Goal: Task Accomplishment & Management: Manage account settings

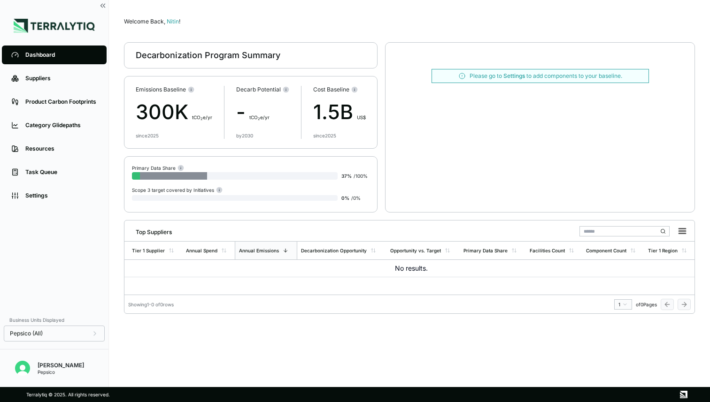
click at [42, 55] on div "Dashboard" at bounding box center [61, 55] width 72 height 8
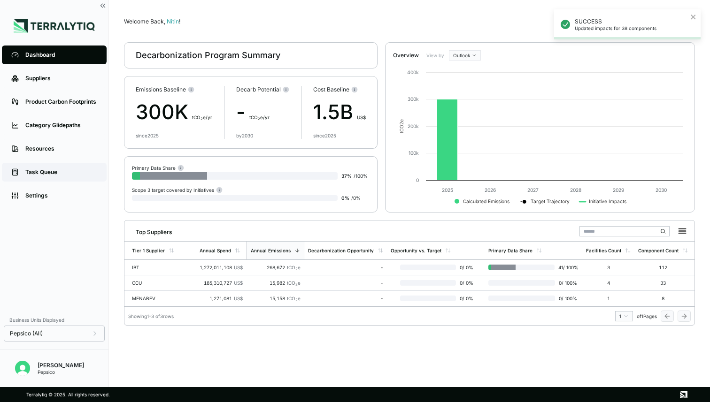
click at [41, 168] on link "Task Queue" at bounding box center [54, 172] width 105 height 19
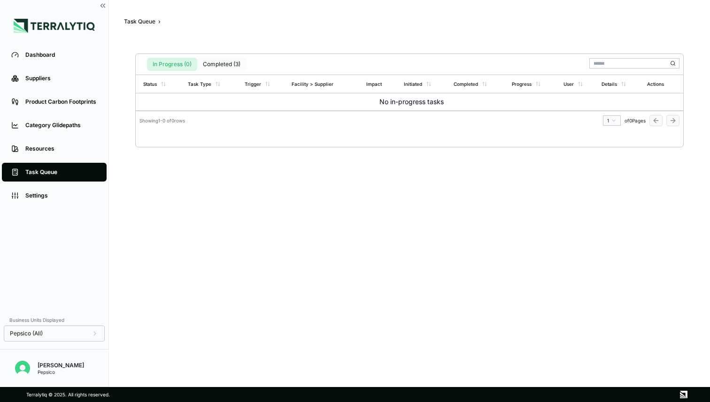
click at [232, 63] on button "Completed (3)" at bounding box center [221, 64] width 49 height 13
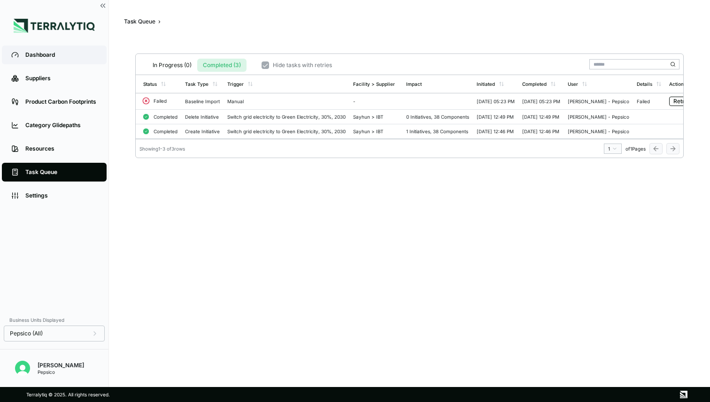
click at [38, 53] on div "Dashboard" at bounding box center [61, 55] width 72 height 8
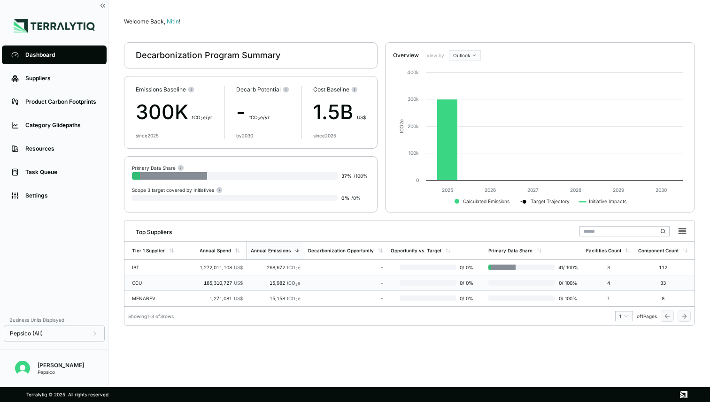
click at [162, 290] on td "CCU" at bounding box center [159, 283] width 71 height 15
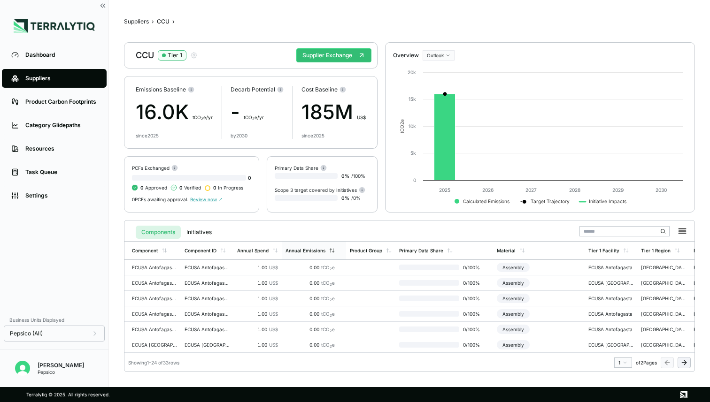
click at [305, 251] on div "Annual Emissions" at bounding box center [305, 251] width 40 height 6
click at [142, 23] on button "Suppliers" at bounding box center [136, 22] width 25 height 8
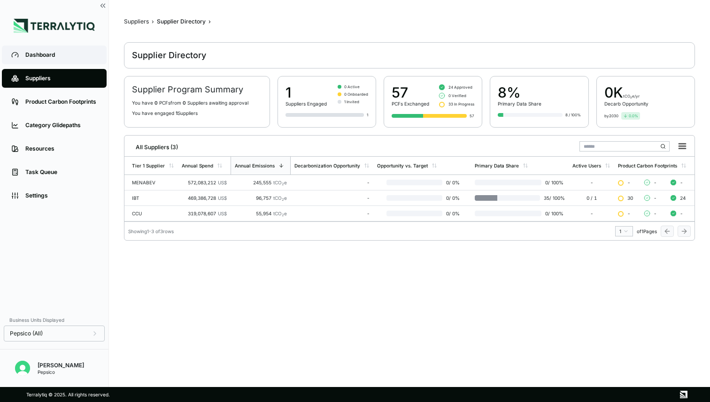
click at [68, 55] on div "Dashboard" at bounding box center [61, 55] width 72 height 8
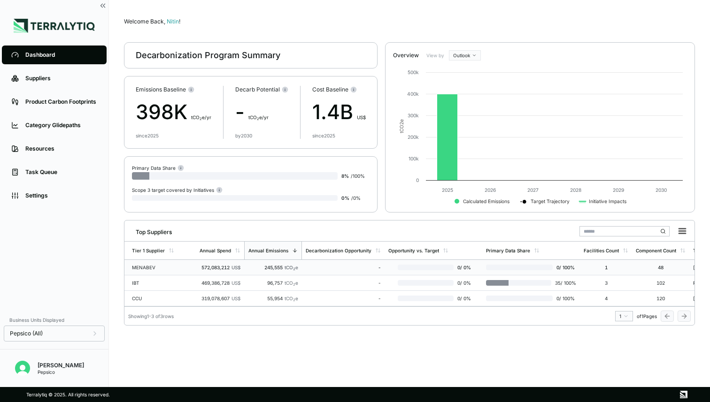
click at [214, 266] on div "572,083,212 US$" at bounding box center [220, 268] width 41 height 6
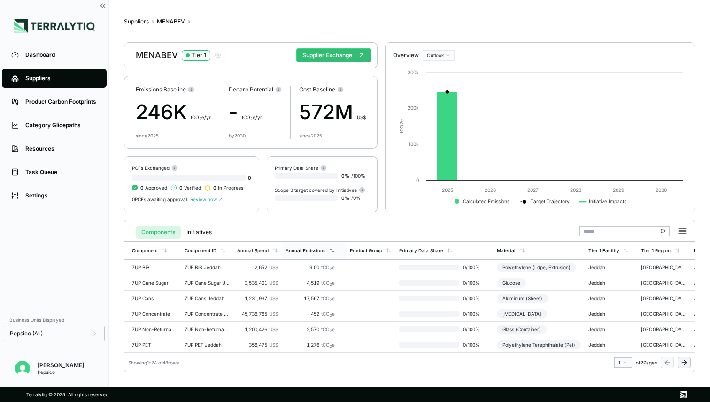
click at [292, 250] on div "Annual Emissions" at bounding box center [305, 251] width 40 height 6
click at [349, 59] on button "Supplier Exchange" at bounding box center [333, 55] width 75 height 14
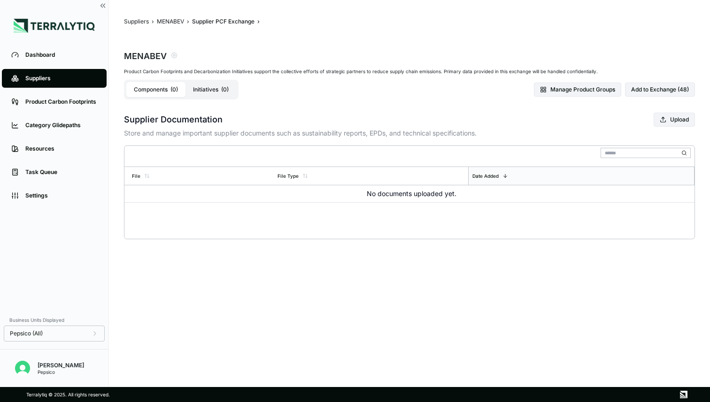
click at [54, 79] on div "Suppliers" at bounding box center [61, 79] width 72 height 8
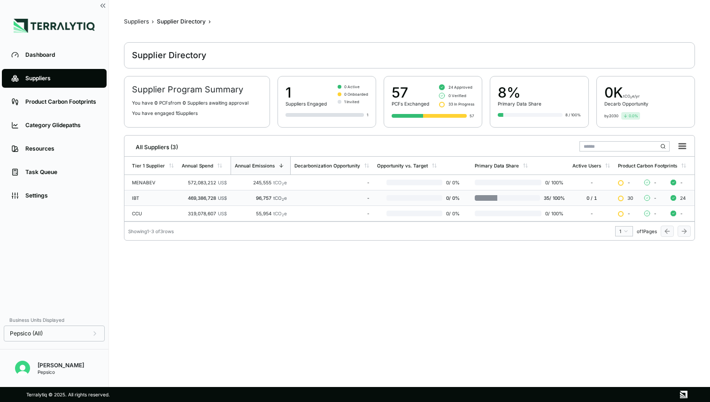
click at [163, 198] on div "IBT" at bounding box center [153, 198] width 42 height 6
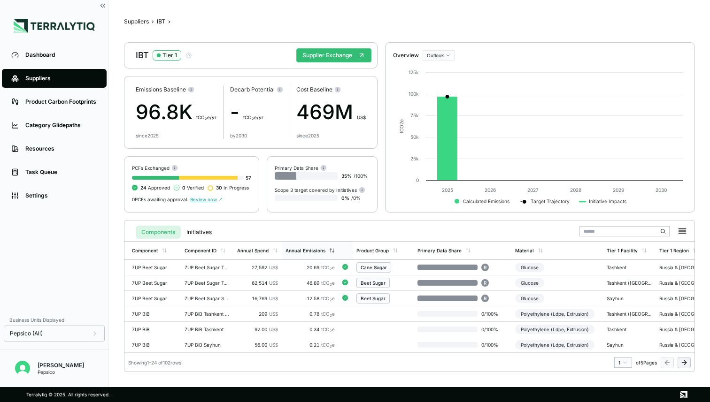
click at [307, 252] on div "Annual Emissions" at bounding box center [305, 251] width 40 height 6
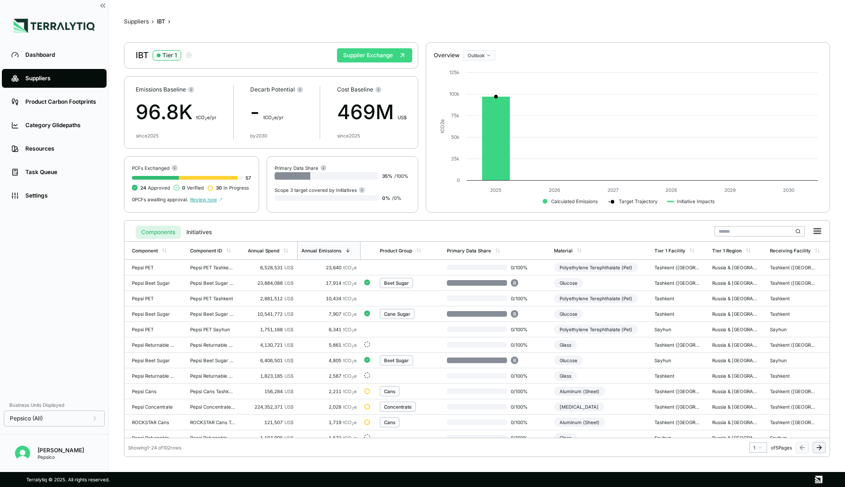
click at [378, 56] on button "Supplier Exchange" at bounding box center [374, 55] width 75 height 14
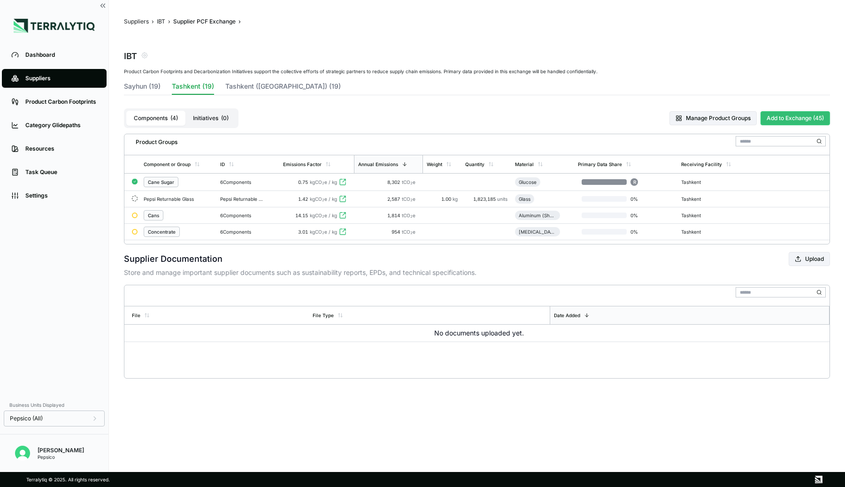
click at [709, 115] on button "Add to Exchange (45)" at bounding box center [795, 118] width 69 height 14
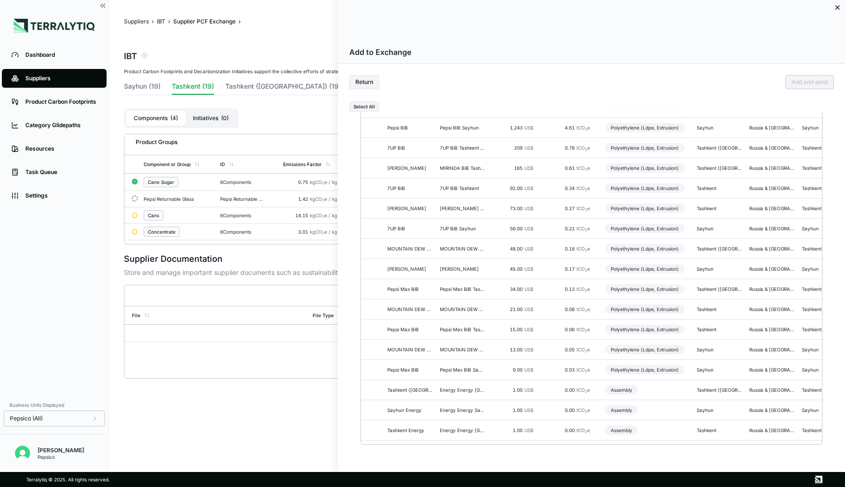
scroll to position [630, 0]
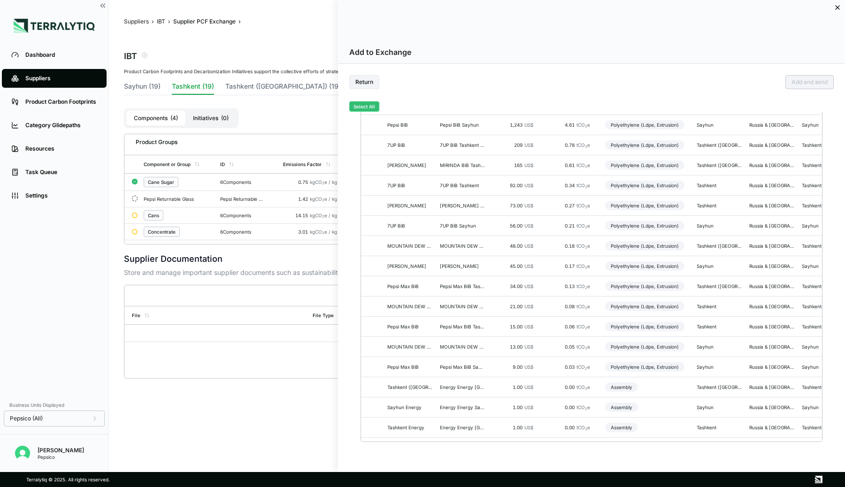
click at [367, 106] on button "Select All" at bounding box center [364, 106] width 30 height 10
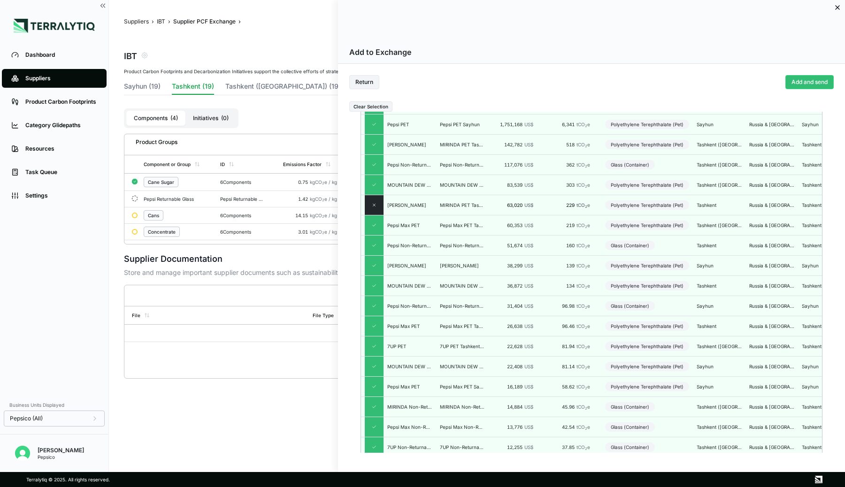
scroll to position [0, 0]
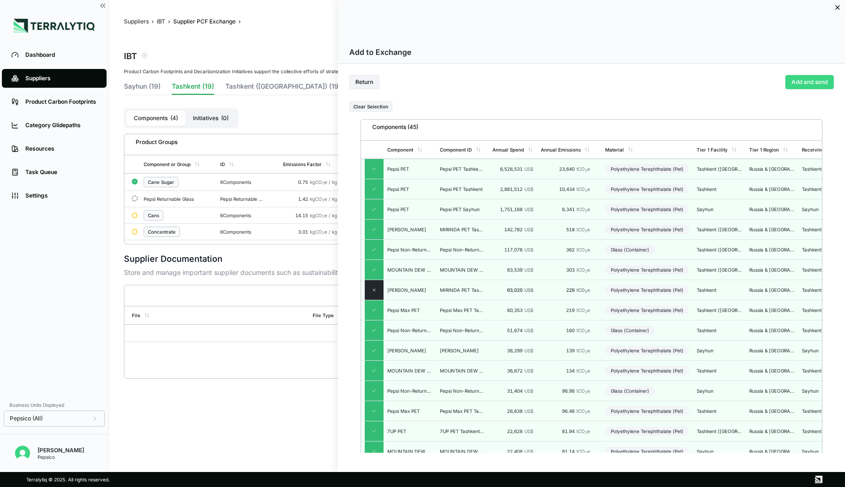
click at [709, 82] on button "Add and send" at bounding box center [810, 82] width 48 height 14
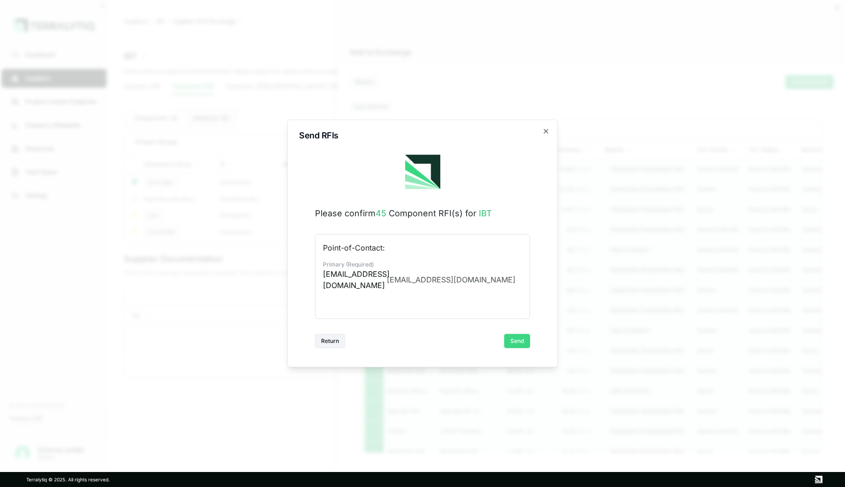
click at [527, 341] on button "Send" at bounding box center [517, 341] width 26 height 14
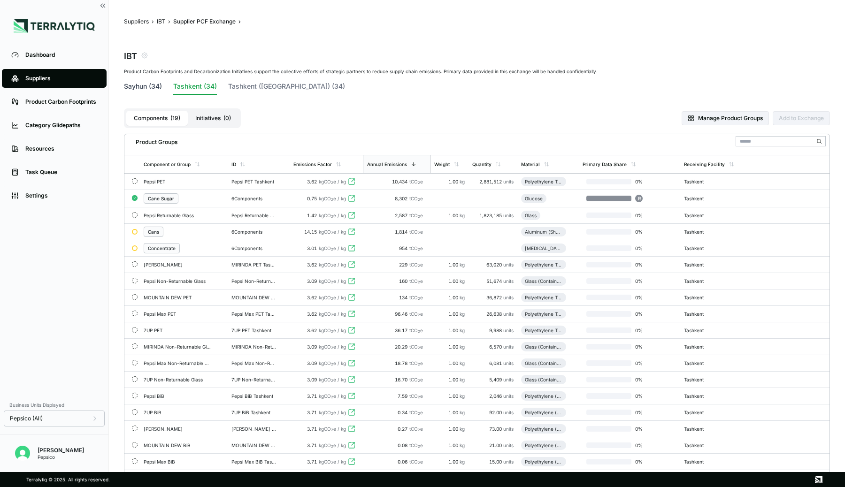
click at [140, 83] on button "Sayhun (34)" at bounding box center [143, 88] width 38 height 13
click at [200, 83] on button "Tashkent (34)" at bounding box center [195, 88] width 44 height 13
click at [265, 85] on button "Tashkent ([GEOGRAPHIC_DATA]) (34)" at bounding box center [286, 88] width 117 height 13
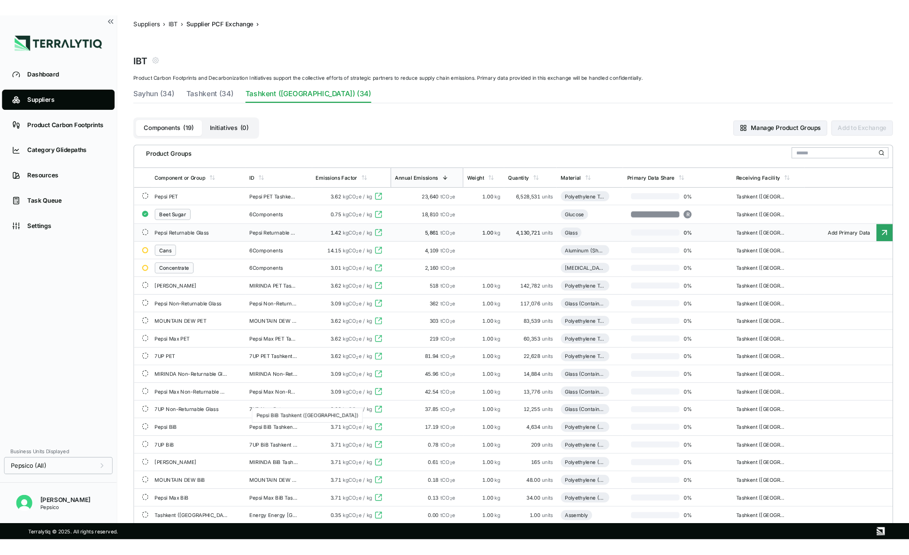
scroll to position [13, 0]
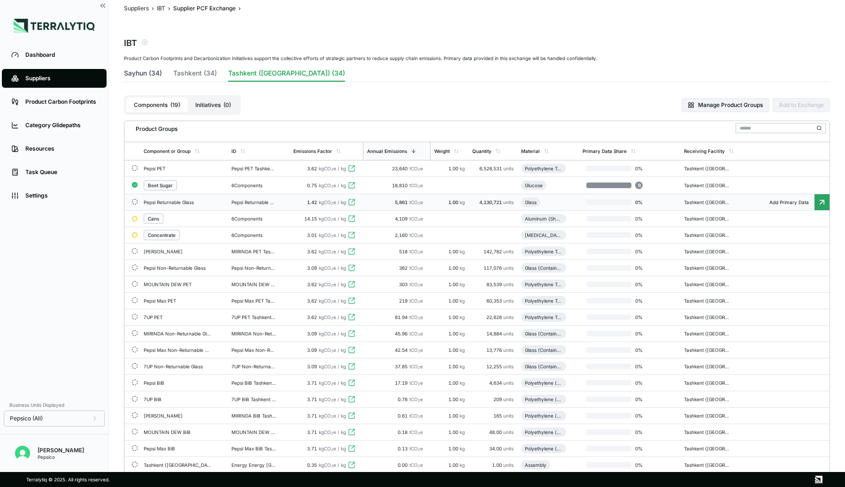
click at [148, 73] on button "Sayhun (34)" at bounding box center [143, 75] width 38 height 13
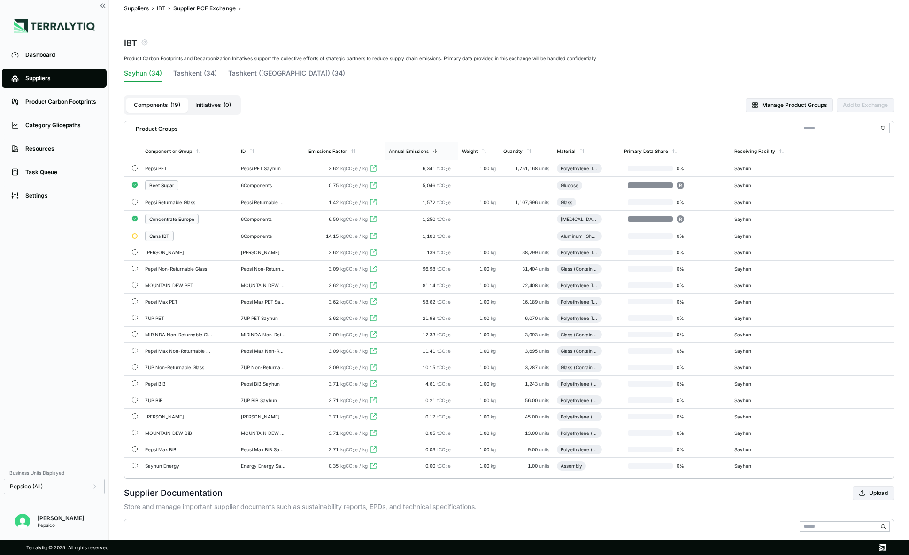
scroll to position [14, 0]
click at [709, 106] on div "Add to Exchange" at bounding box center [865, 105] width 57 height 14
click at [709, 109] on button "Manage Product Groups" at bounding box center [789, 105] width 87 height 14
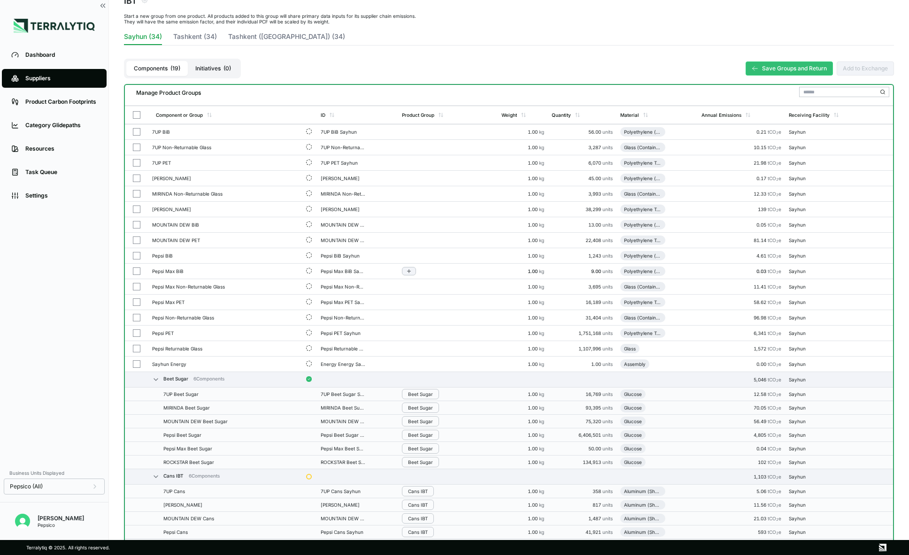
scroll to position [54, 0]
click at [137, 334] on button "button" at bounding box center [137, 335] width 8 height 8
click at [709, 96] on input "text" at bounding box center [844, 94] width 90 height 10
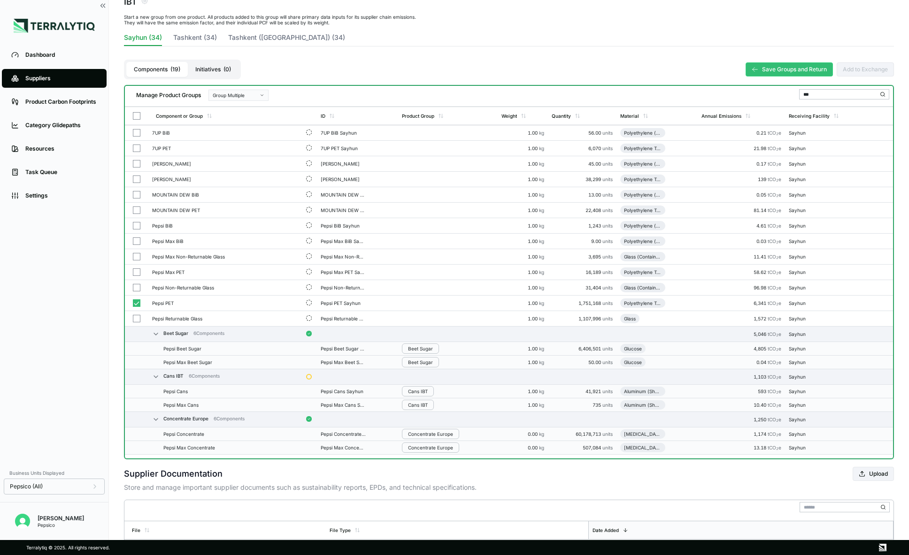
scroll to position [0, 0]
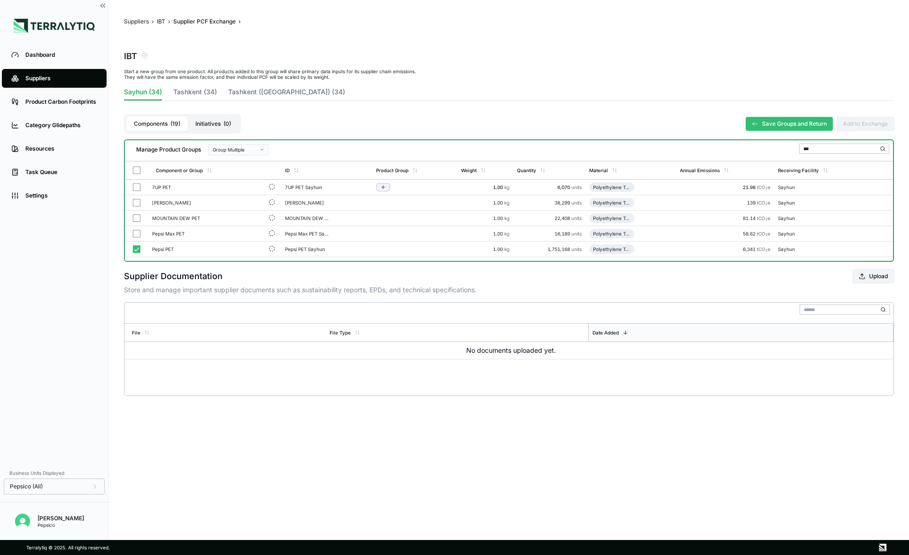
type input "***"
click at [137, 186] on button "button" at bounding box center [137, 188] width 8 height 8
click at [137, 201] on button "button" at bounding box center [137, 203] width 8 height 8
click at [137, 218] on button "button" at bounding box center [137, 219] width 8 height 8
click at [137, 232] on button "button" at bounding box center [137, 234] width 8 height 8
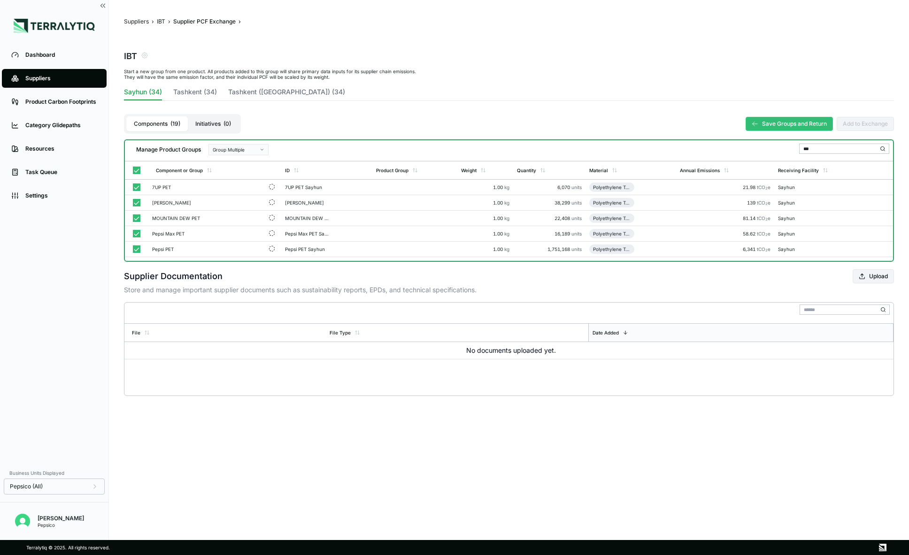
click at [256, 147] on div "Group Multiple" at bounding box center [235, 150] width 45 height 6
click at [245, 160] on div "Add To New Group" at bounding box center [239, 162] width 52 height 6
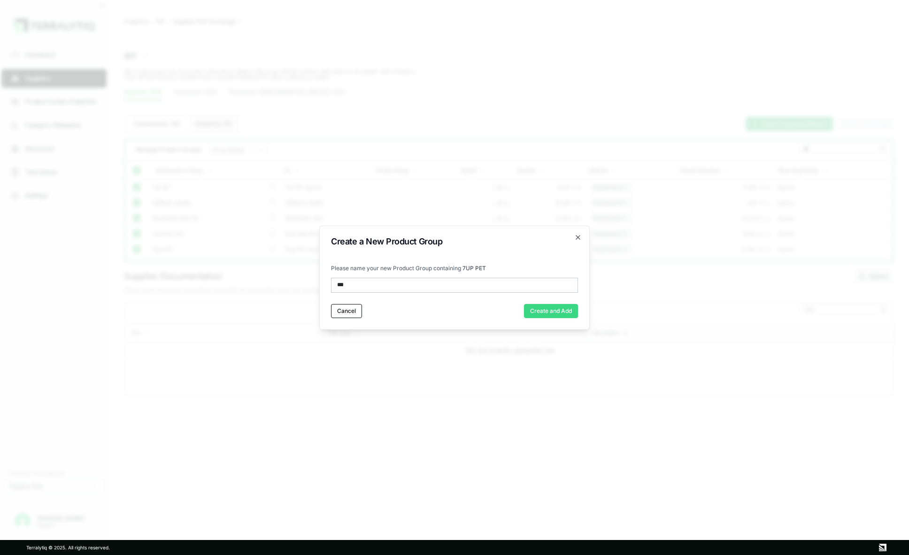
type input "***"
click at [556, 311] on button "Create and Add" at bounding box center [551, 311] width 54 height 14
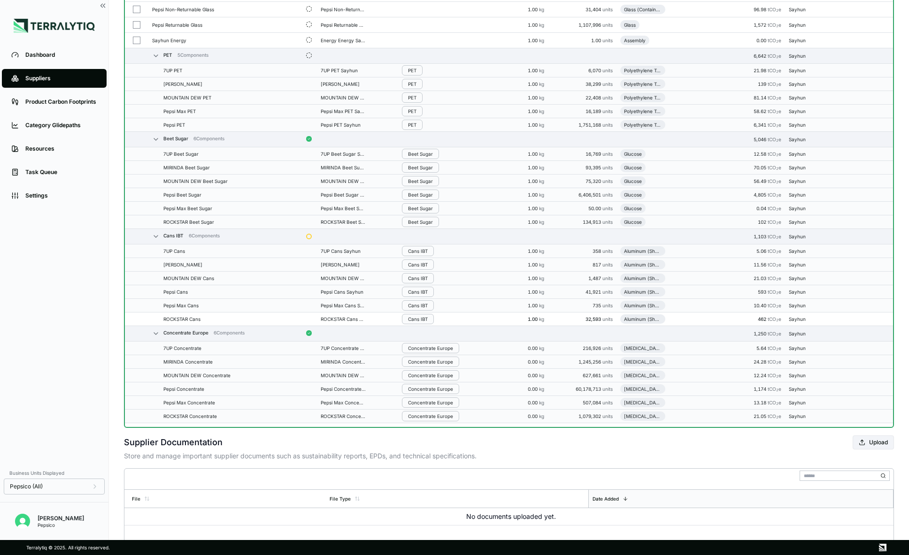
scroll to position [300, 0]
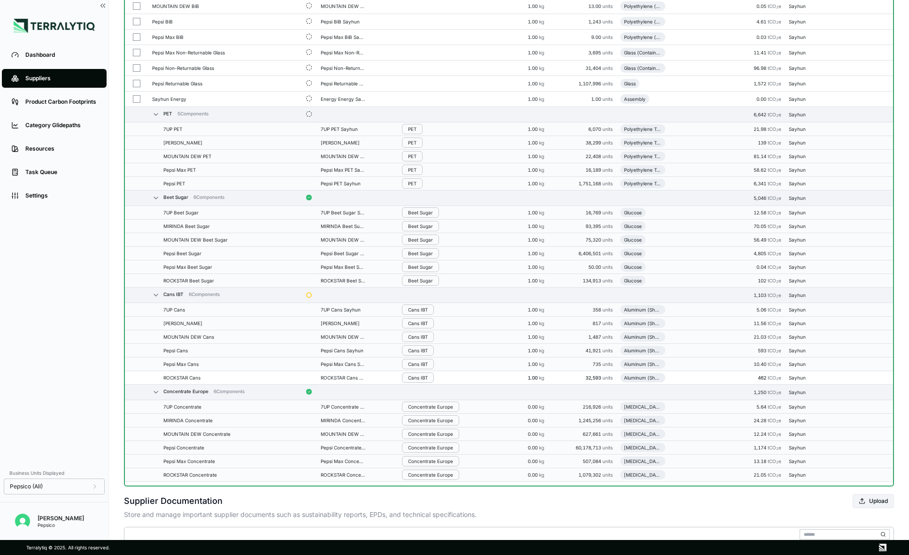
click at [295, 297] on div "Cans IBT 6 Components" at bounding box center [225, 296] width 146 height 8
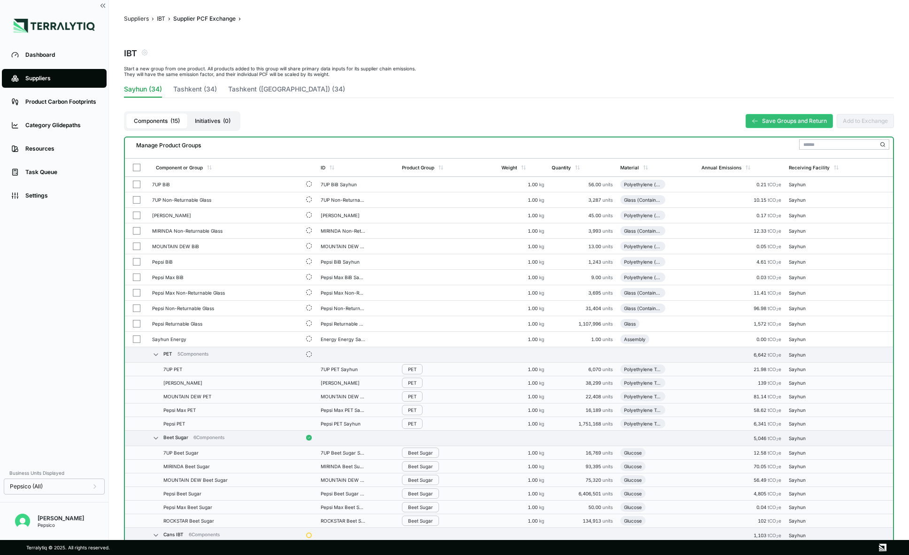
scroll to position [0, 0]
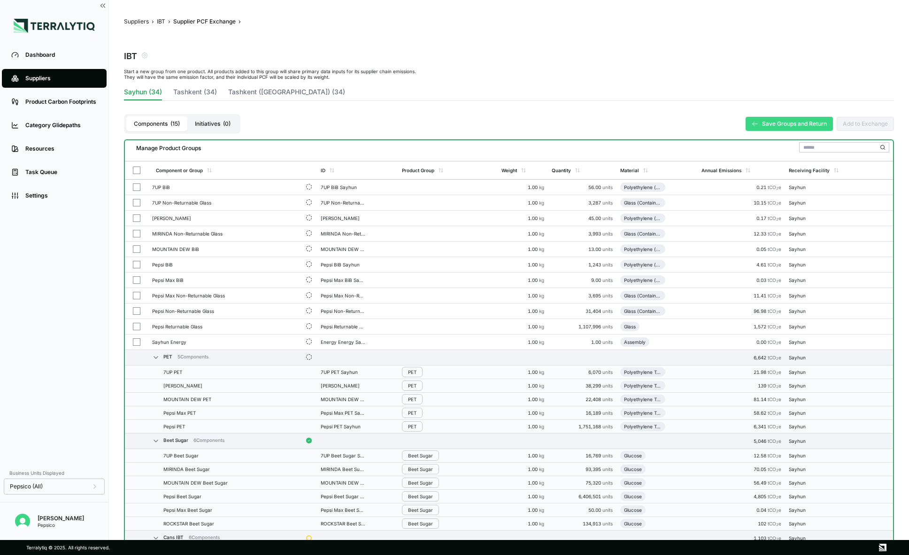
click at [709, 120] on button "Save Groups and Return" at bounding box center [789, 124] width 87 height 14
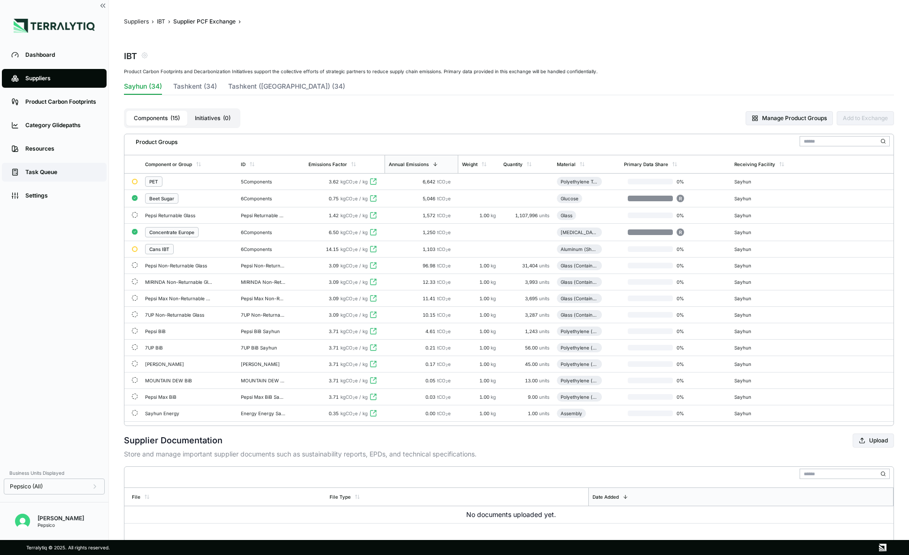
click at [44, 176] on link "Task Queue" at bounding box center [54, 172] width 105 height 19
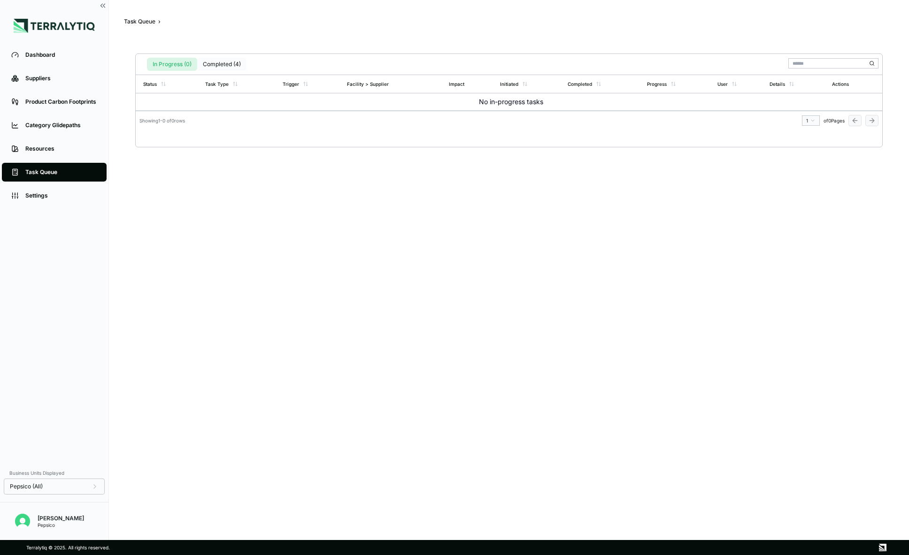
click at [209, 69] on button "Completed (4)" at bounding box center [221, 64] width 49 height 13
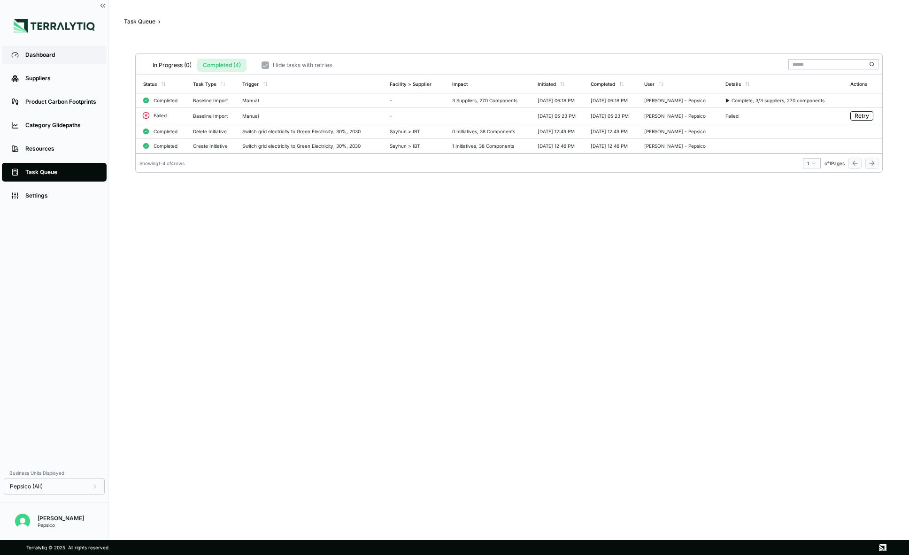
click at [35, 53] on div "Dashboard" at bounding box center [61, 55] width 72 height 8
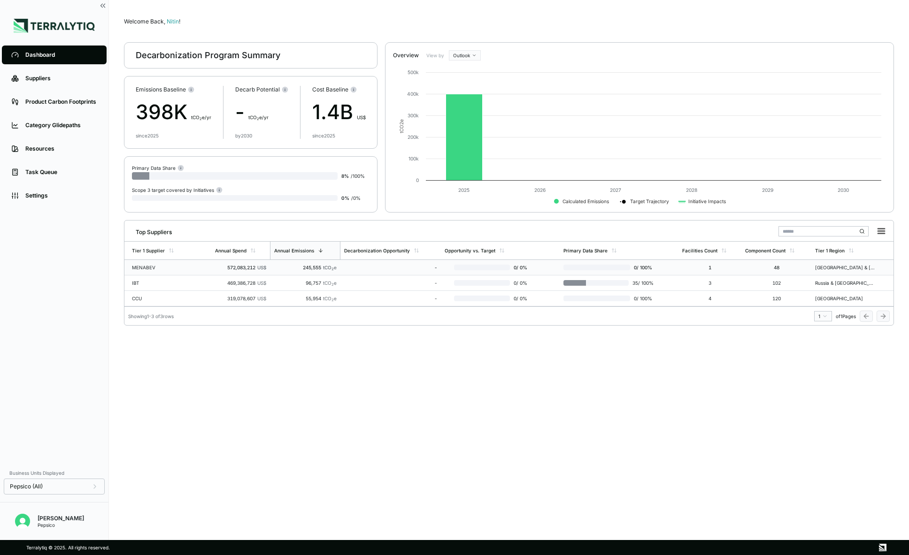
click at [313, 270] on td "245,555 tCO 2 e" at bounding box center [305, 267] width 70 height 15
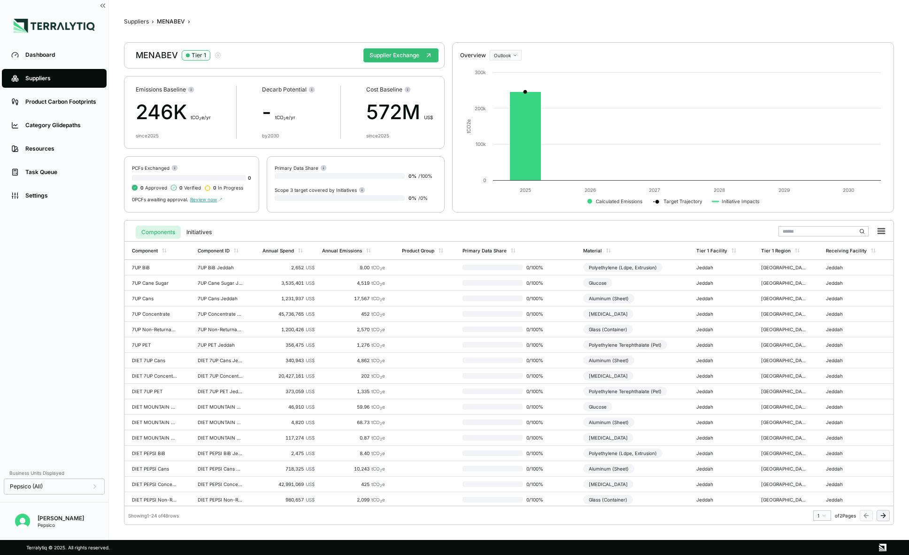
click at [501, 56] on html "Dashboard Suppliers Product Carbon Footprints Category Glidepaths Resources Tas…" at bounding box center [454, 277] width 909 height 555
click at [501, 52] on html "Dashboard Suppliers Product Carbon Footprints Category Glidepaths Resources Tas…" at bounding box center [454, 277] width 909 height 555
click at [368, 250] on icon at bounding box center [369, 251] width 6 height 6
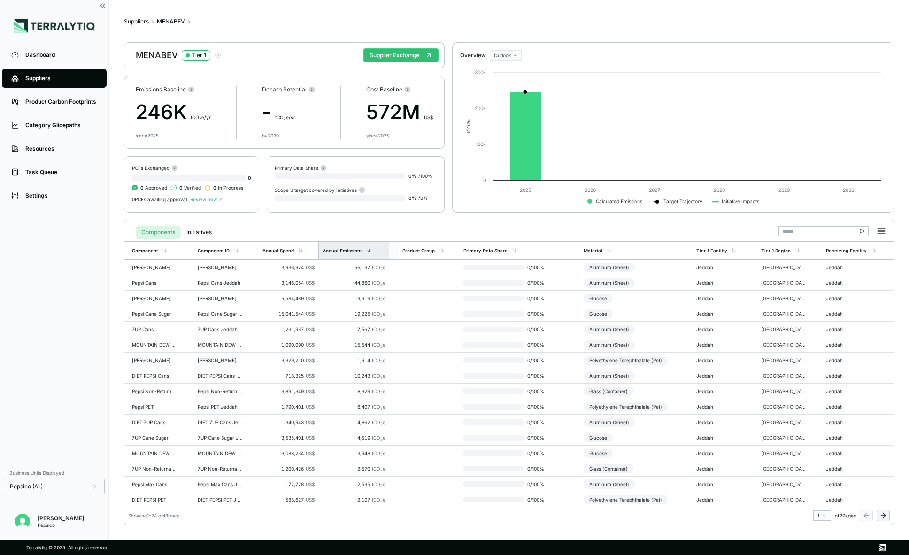
click at [46, 76] on div "Suppliers" at bounding box center [61, 79] width 72 height 8
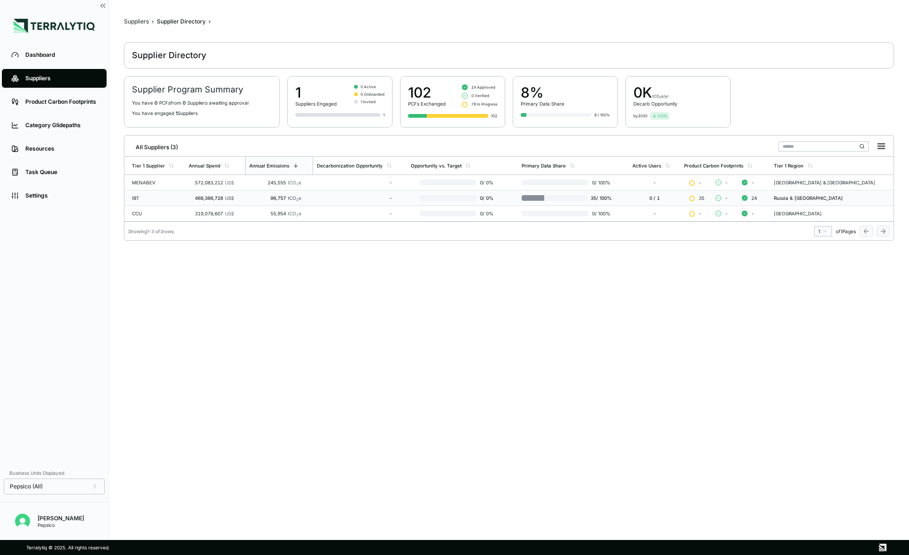
click at [167, 200] on div "IBT" at bounding box center [156, 198] width 49 height 6
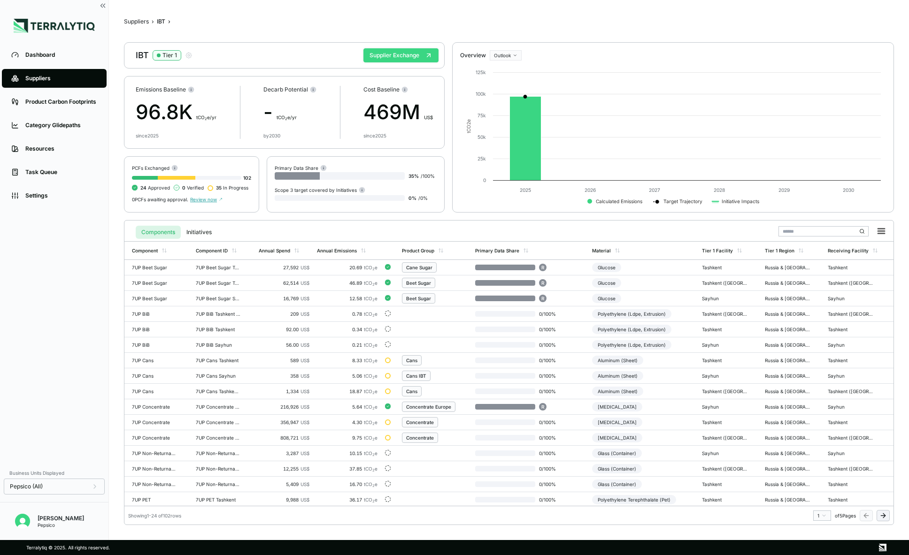
click at [380, 56] on button "Supplier Exchange" at bounding box center [400, 55] width 75 height 14
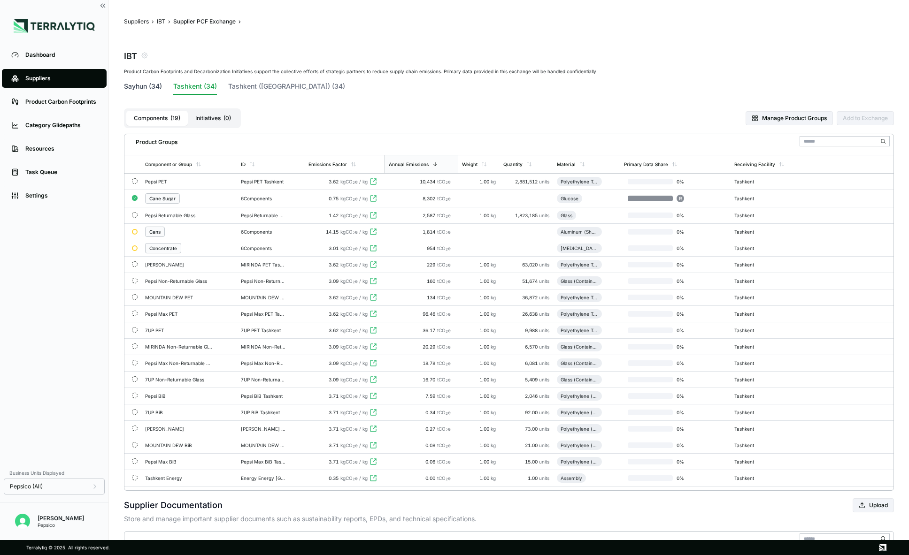
click at [153, 85] on button "Sayhun (34)" at bounding box center [143, 88] width 38 height 13
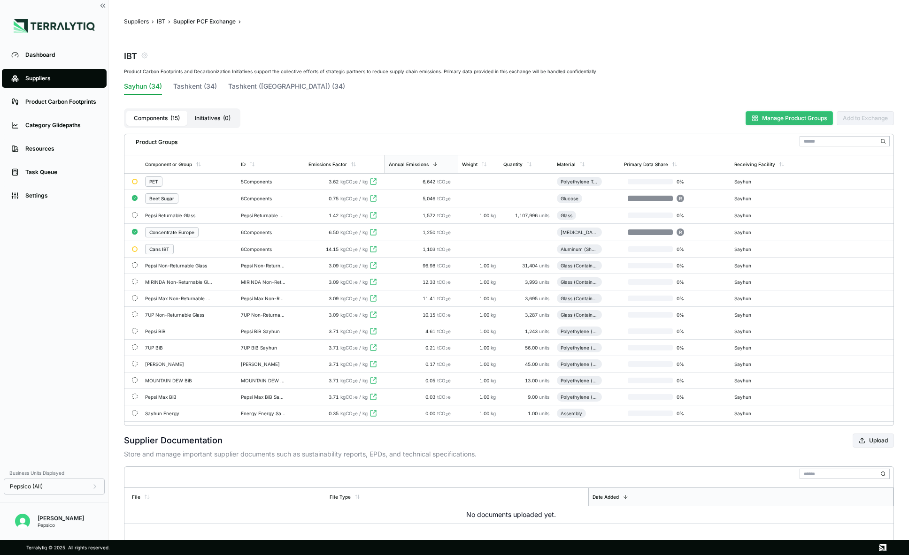
click at [709, 118] on button "Manage Product Groups" at bounding box center [789, 118] width 87 height 14
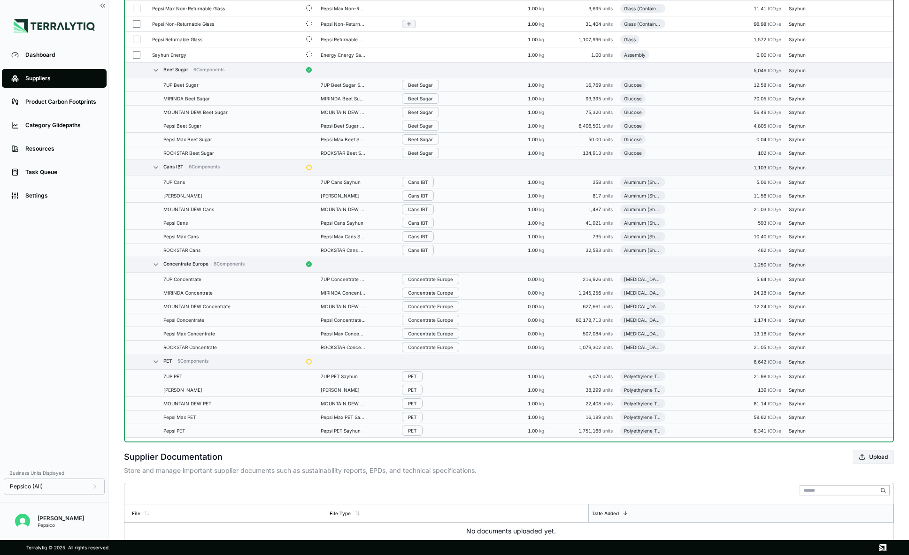
scroll to position [290, 0]
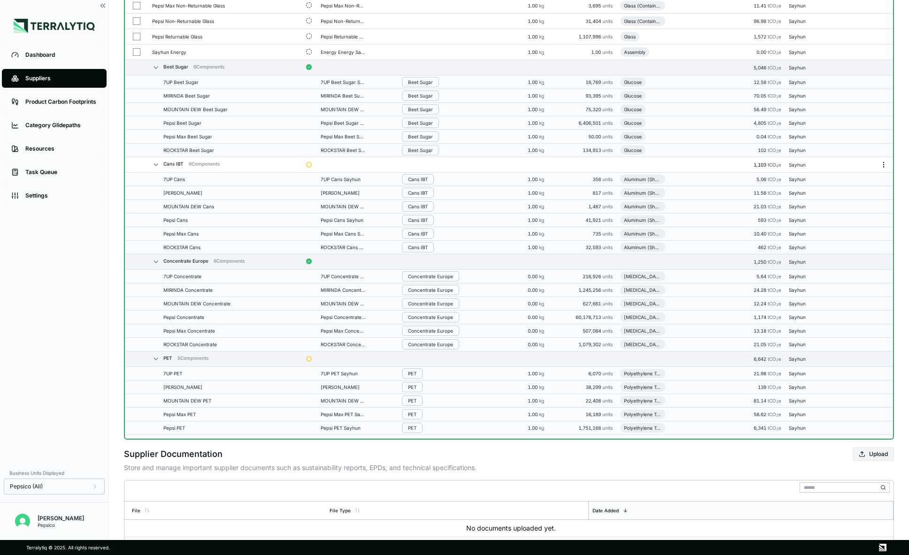
click at [709, 163] on icon "Menu" at bounding box center [884, 165] width 8 height 8
click at [709, 180] on button "Edit [PERSON_NAME]" at bounding box center [852, 182] width 89 height 15
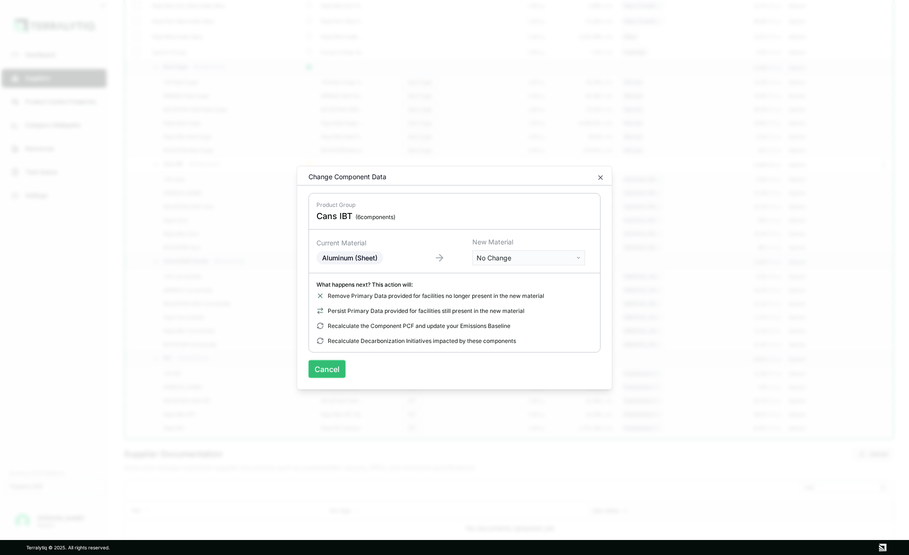
click at [318, 362] on button "Cancel" at bounding box center [326, 369] width 37 height 18
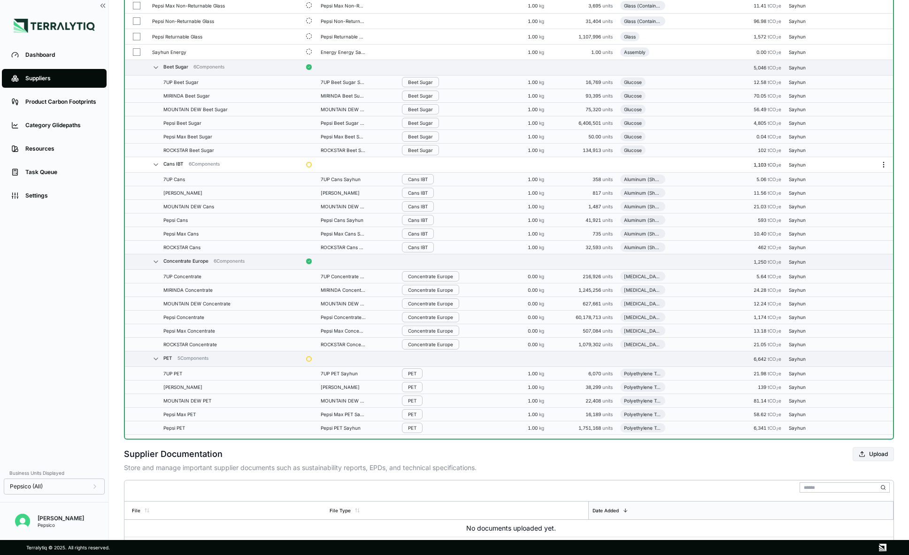
click at [709, 163] on icon "Menu" at bounding box center [884, 165] width 8 height 8
click at [709, 168] on button "Rename Group" at bounding box center [852, 167] width 89 height 15
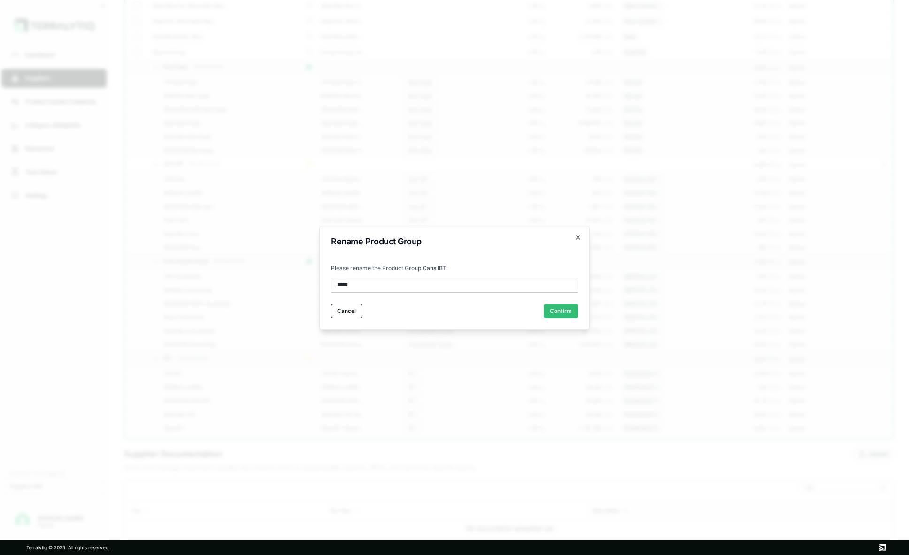
type input "****"
click at [563, 313] on button "Confirm" at bounding box center [561, 311] width 34 height 14
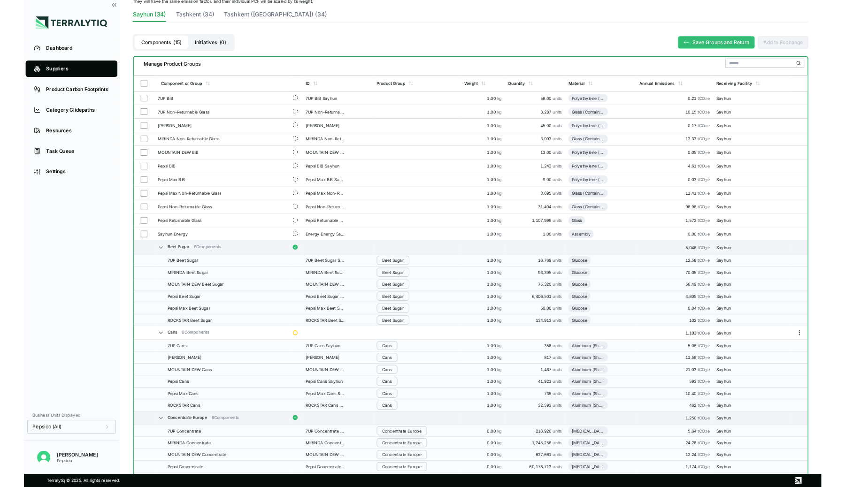
scroll to position [0, 0]
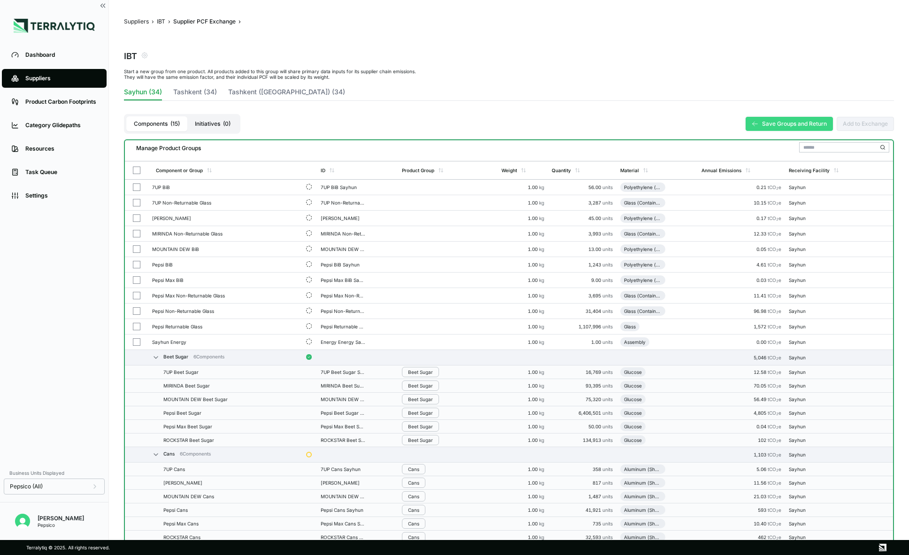
click at [709, 123] on button "Save Groups and Return" at bounding box center [789, 124] width 87 height 14
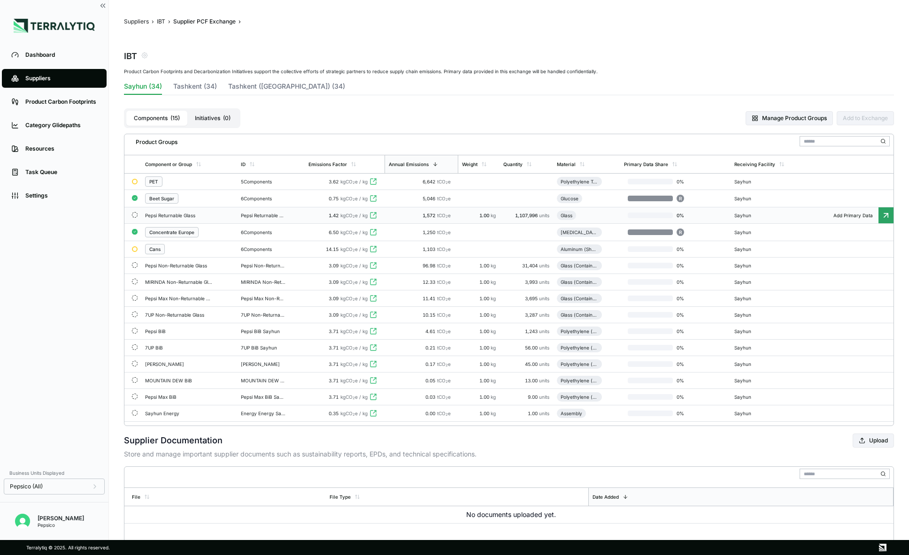
click at [373, 216] on icon at bounding box center [374, 216] width 8 height 8
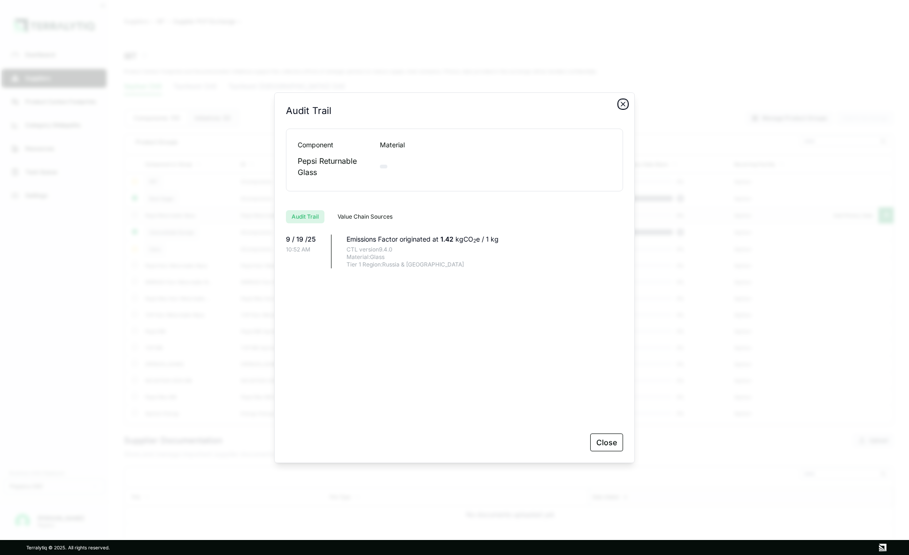
click at [621, 105] on icon "button" at bounding box center [623, 104] width 4 height 4
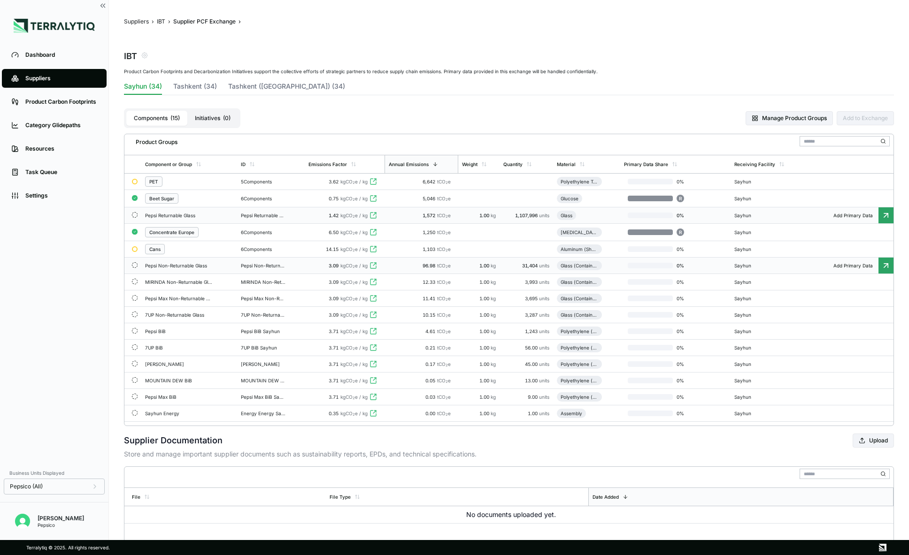
click at [376, 266] on icon at bounding box center [374, 266] width 8 height 8
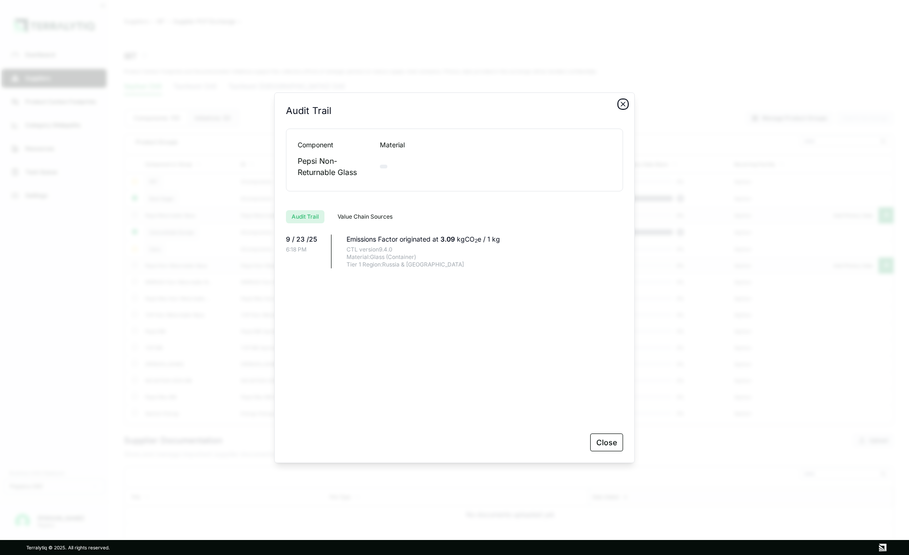
click at [623, 105] on icon "button" at bounding box center [623, 104] width 8 height 8
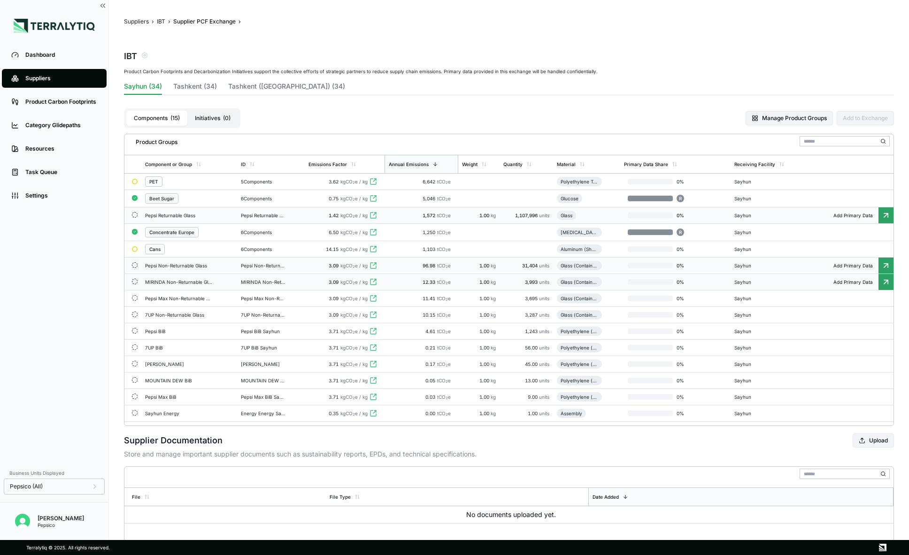
click at [282, 285] on td "MIRINDA Non-Returnable Glass Sayhun" at bounding box center [270, 282] width 67 height 16
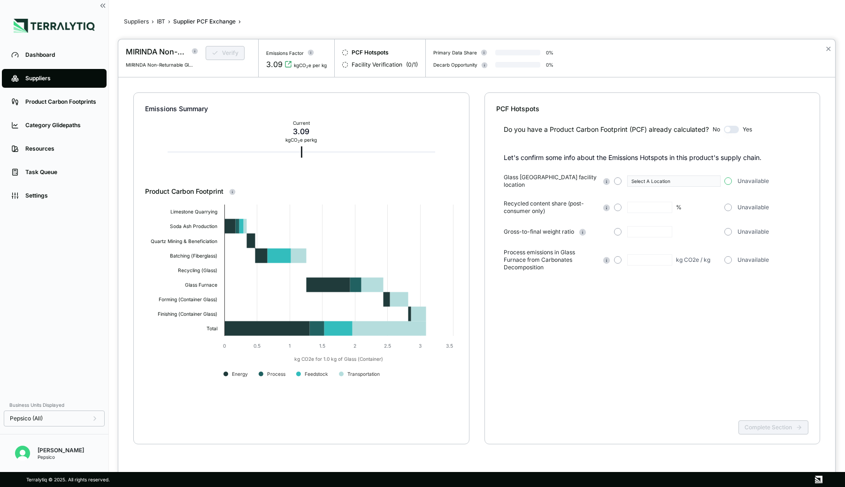
click at [709, 179] on button "button" at bounding box center [729, 181] width 8 height 8
click at [709, 205] on button "button" at bounding box center [729, 208] width 8 height 8
click at [709, 228] on button "button" at bounding box center [729, 232] width 8 height 8
click at [709, 256] on button "button" at bounding box center [729, 260] width 8 height 8
click at [709, 402] on button "Complete Section" at bounding box center [774, 428] width 70 height 14
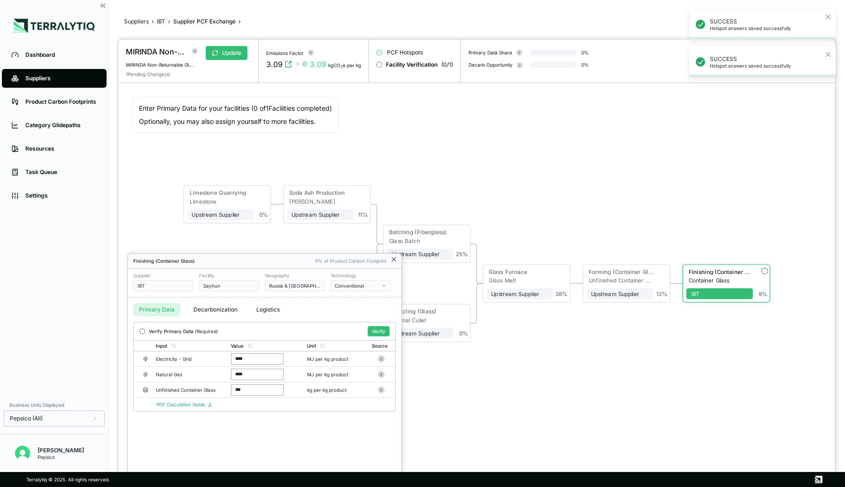
click at [393, 257] on icon at bounding box center [394, 260] width 8 height 8
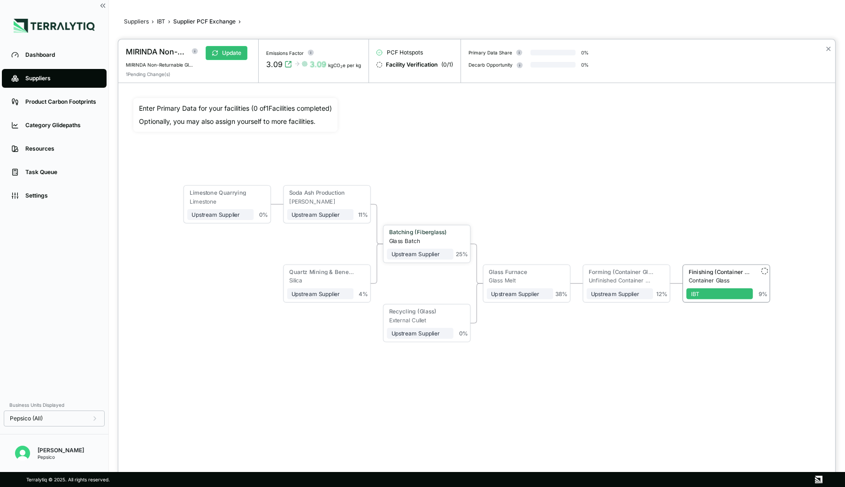
click at [459, 239] on div "25 %" at bounding box center [461, 243] width 15 height 29
click at [424, 234] on div "Batching (Fiberglass)" at bounding box center [419, 232] width 60 height 7
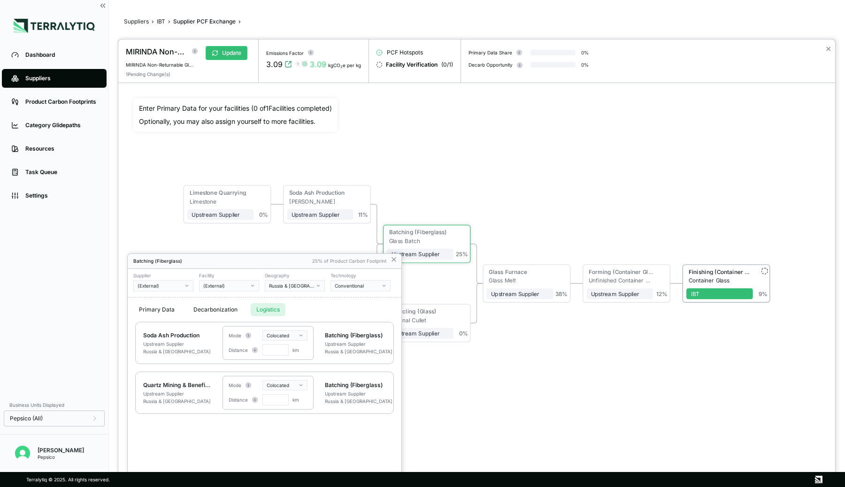
click at [264, 313] on button "Logistics" at bounding box center [268, 309] width 35 height 13
click at [505, 270] on div at bounding box center [476, 263] width 717 height 448
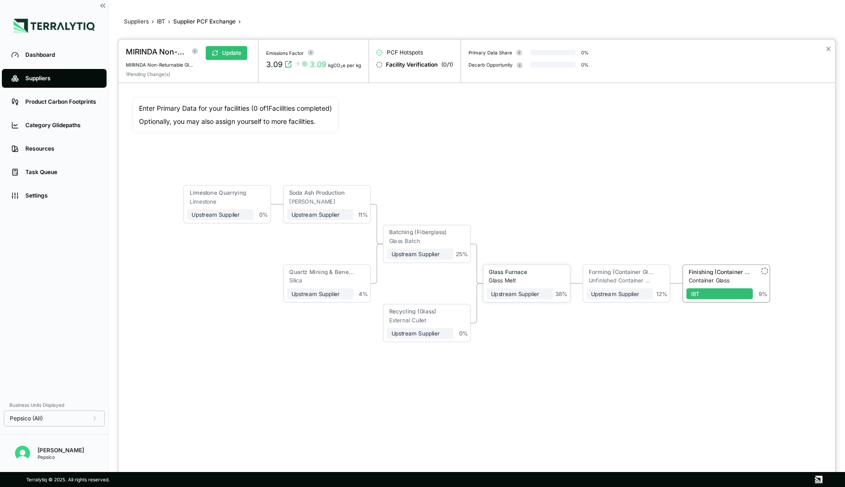
click at [513, 278] on div "Glass Melt" at bounding box center [521, 281] width 64 height 7
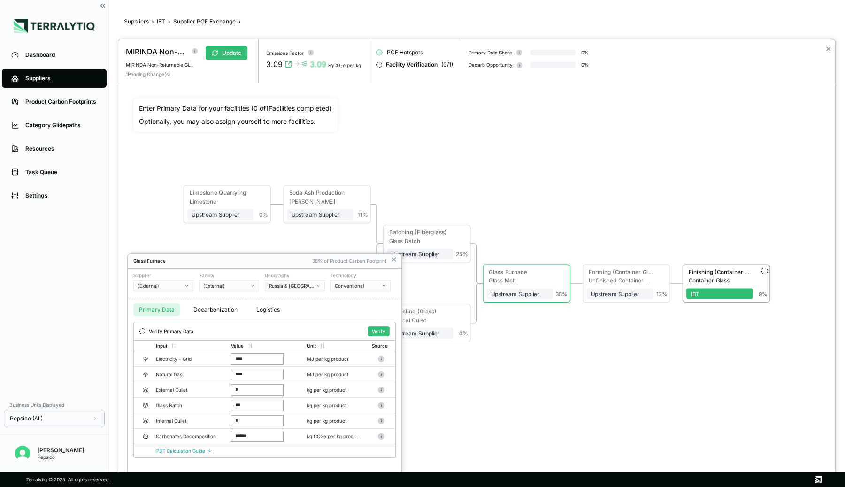
click at [260, 307] on button "Logistics" at bounding box center [268, 309] width 35 height 13
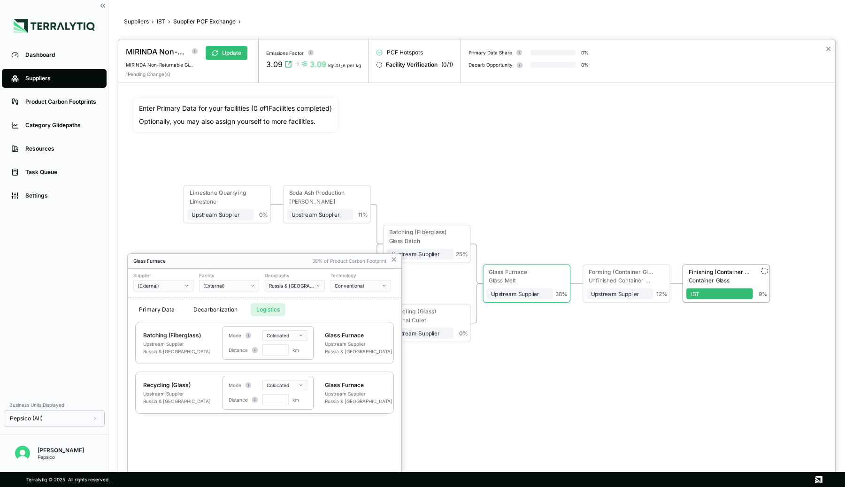
click at [564, 357] on div at bounding box center [476, 263] width 717 height 448
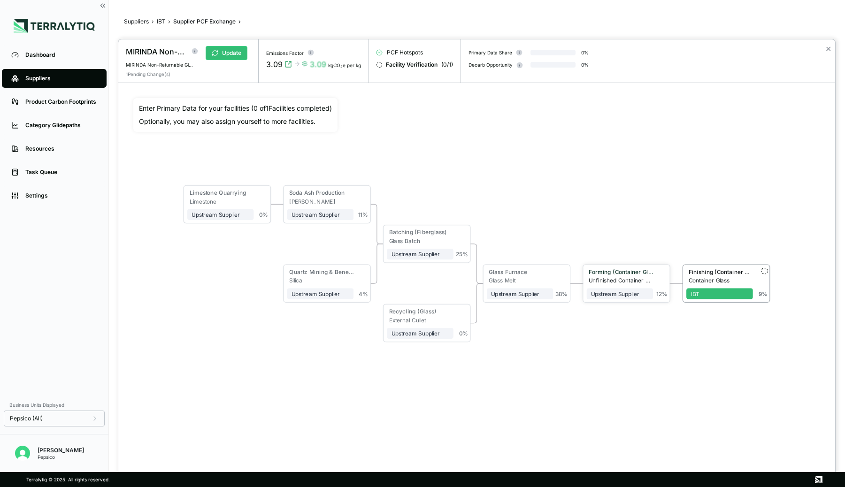
click at [614, 272] on div "Forming (Container Glass)" at bounding box center [621, 272] width 64 height 7
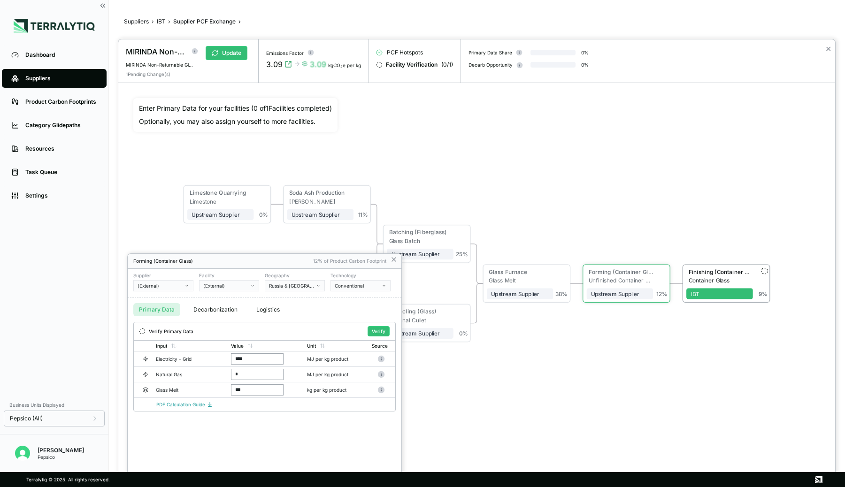
click at [263, 310] on button "Logistics" at bounding box center [268, 309] width 35 height 13
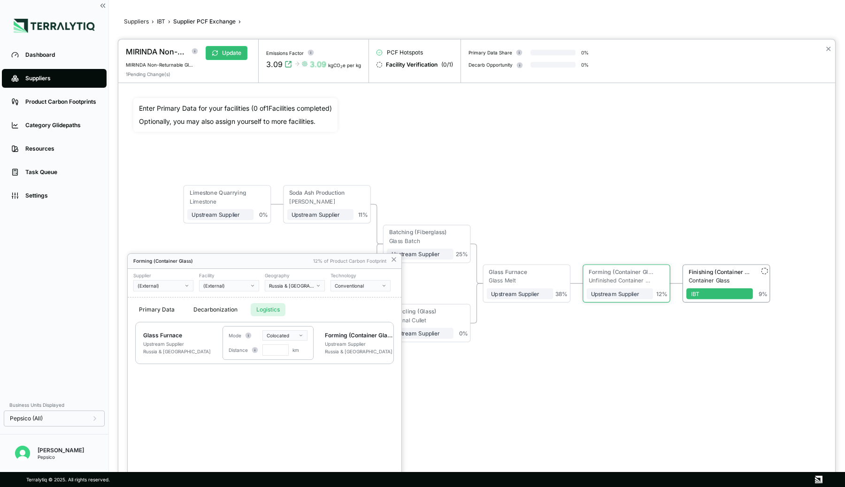
click at [592, 377] on div at bounding box center [476, 263] width 717 height 448
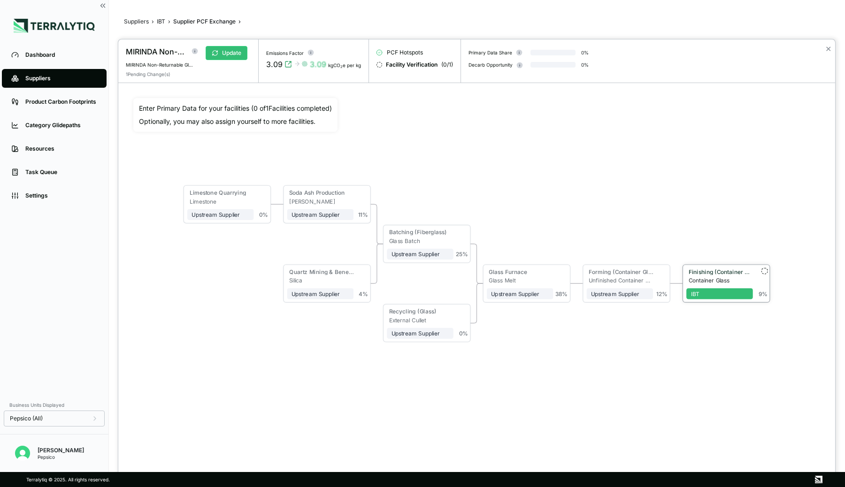
click at [708, 270] on div "Finishing (Container Glass)" at bounding box center [721, 272] width 64 height 7
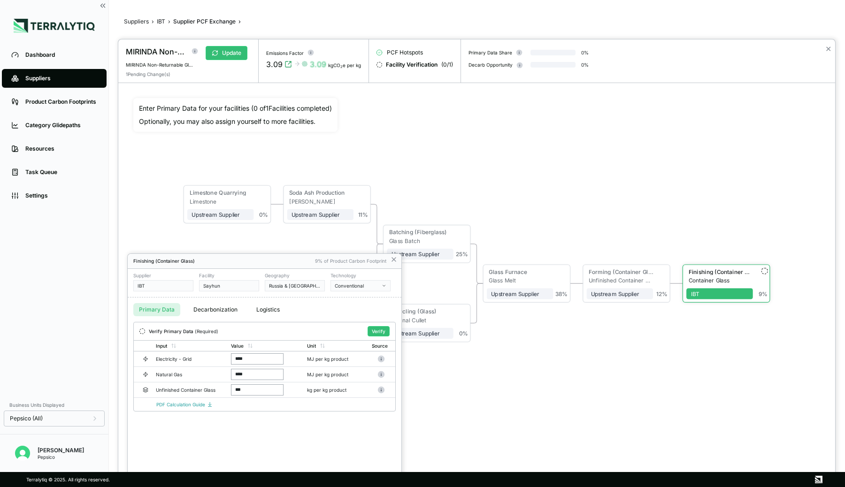
click at [254, 310] on button "Logistics" at bounding box center [268, 309] width 35 height 13
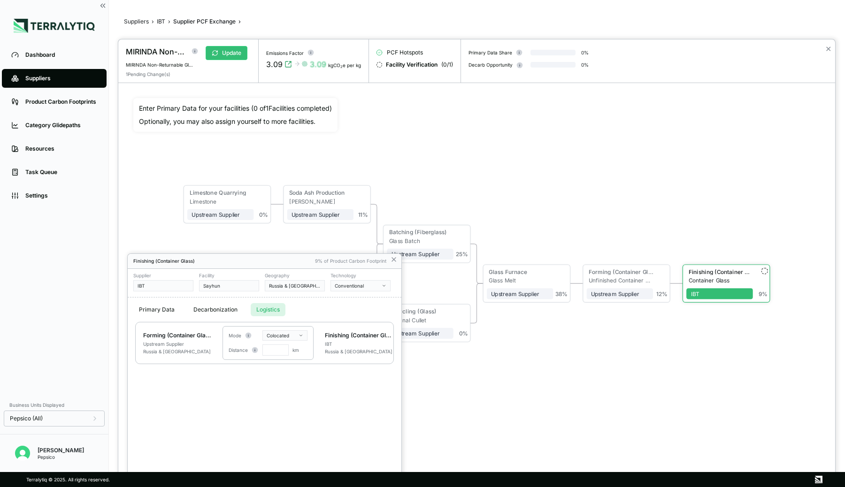
click at [454, 378] on div at bounding box center [476, 263] width 717 height 448
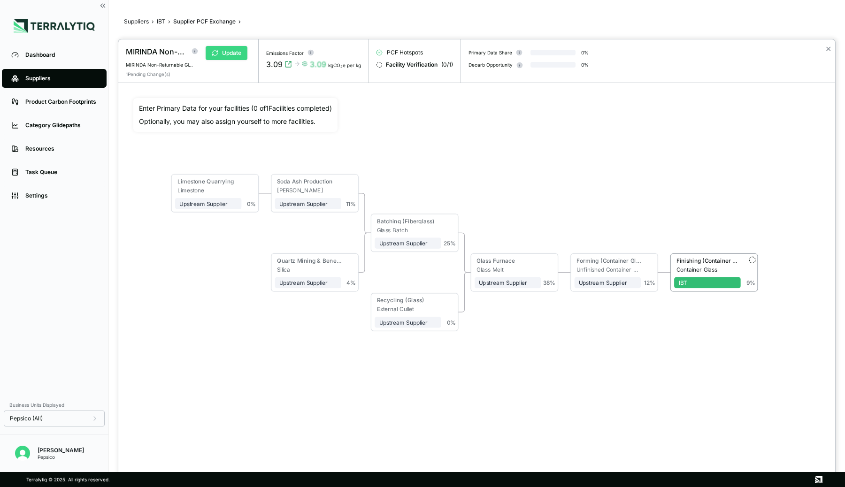
click at [231, 50] on button "Update" at bounding box center [227, 53] width 42 height 14
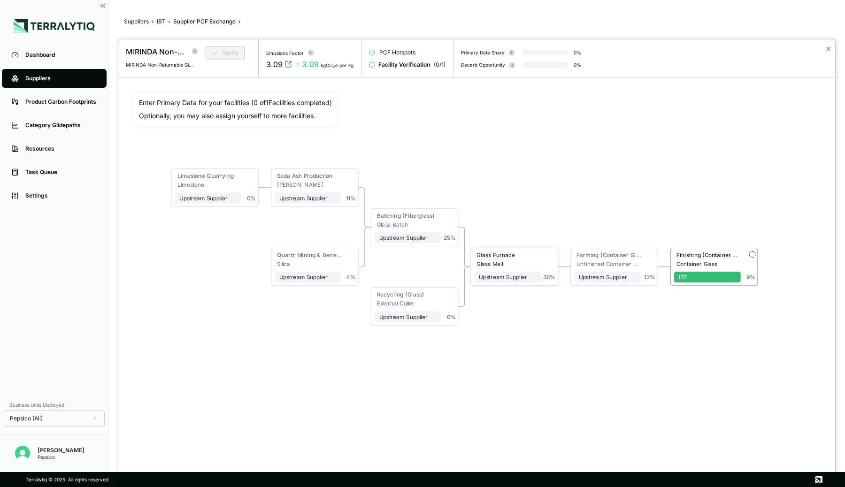
click at [509, 255] on div "Glass Furnace" at bounding box center [507, 255] width 60 height 7
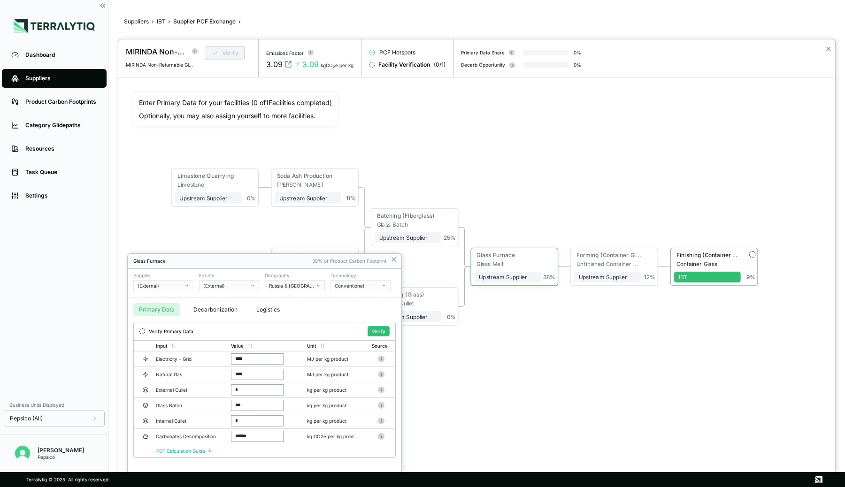
click at [261, 309] on button "Logistics" at bounding box center [268, 309] width 35 height 13
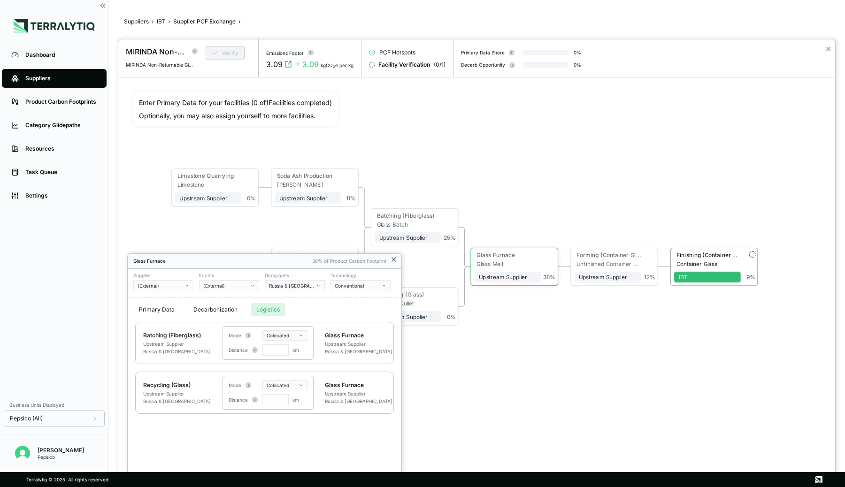
click at [393, 260] on icon at bounding box center [394, 260] width 4 height 4
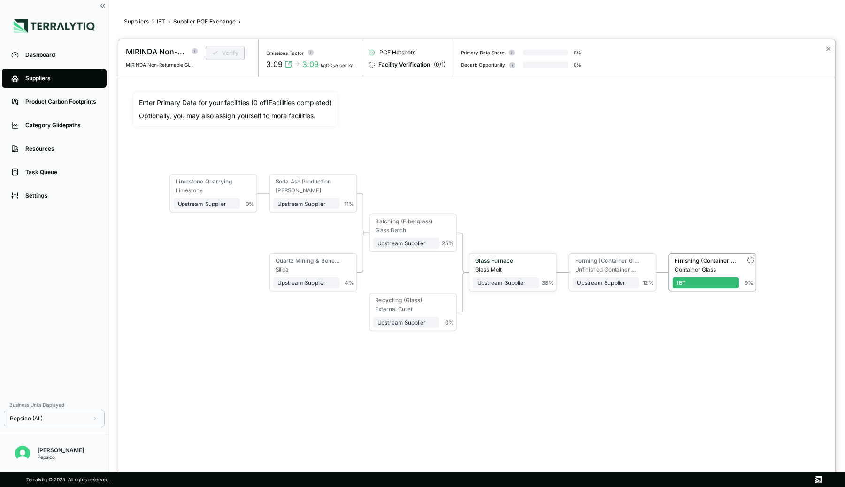
click at [501, 266] on div "Glass Melt" at bounding box center [507, 269] width 64 height 7
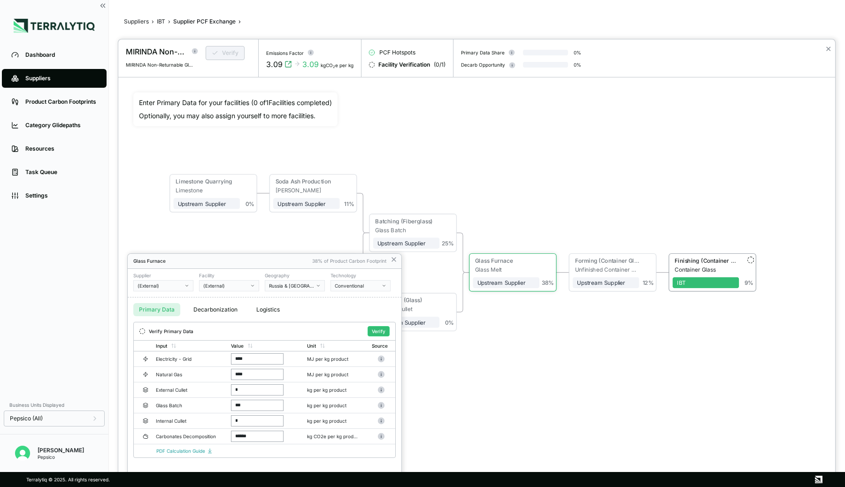
click at [505, 143] on div at bounding box center [476, 263] width 717 height 448
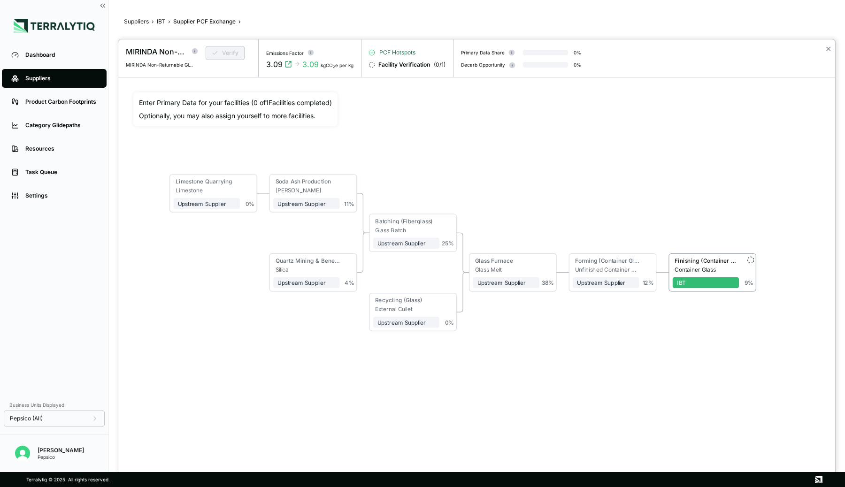
click at [403, 54] on span "PCF Hotspots" at bounding box center [397, 53] width 36 height 8
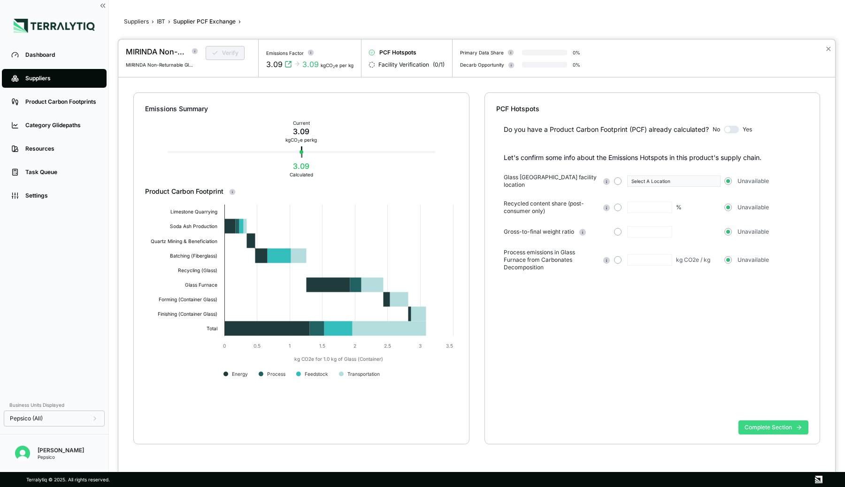
click at [775, 429] on button "Complete Section" at bounding box center [774, 428] width 70 height 14
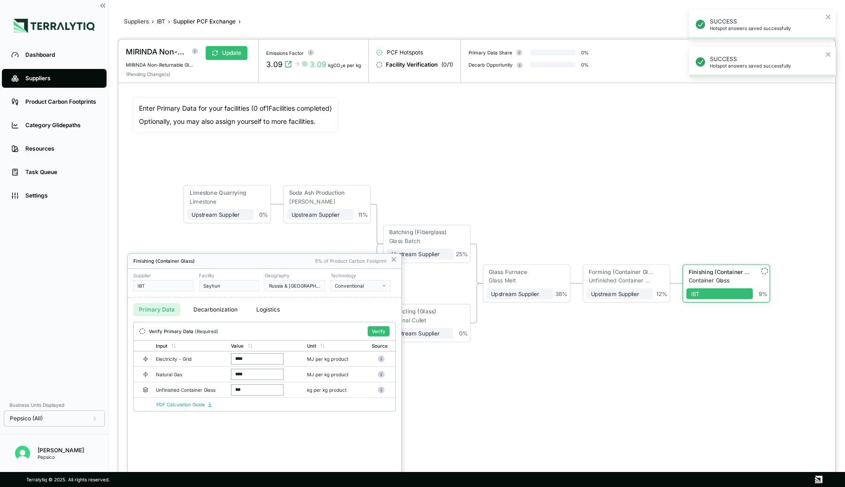
click at [550, 260] on div at bounding box center [476, 263] width 717 height 448
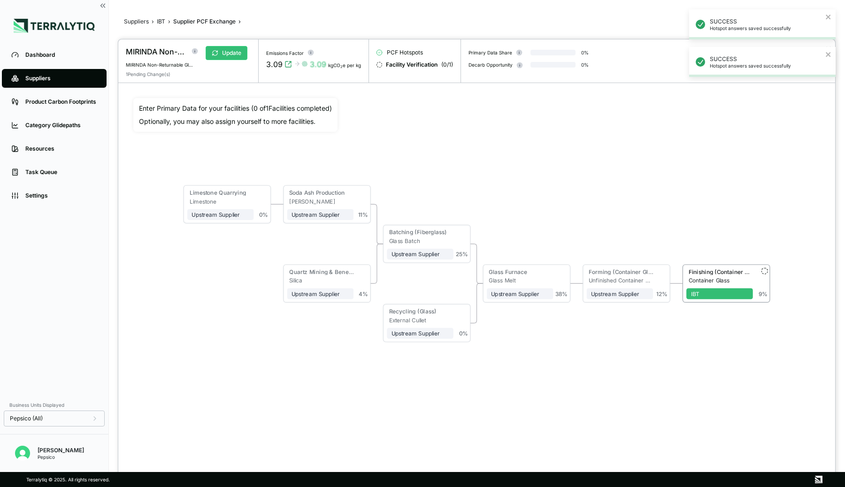
click at [582, 270] on div "Limestone Quarrying Limestone Upstream Supplier + Assign to me 0 % Soda Ash Pro…" at bounding box center [476, 263] width 687 height 331
click at [591, 271] on div "Forming (Container Glass)" at bounding box center [621, 272] width 64 height 7
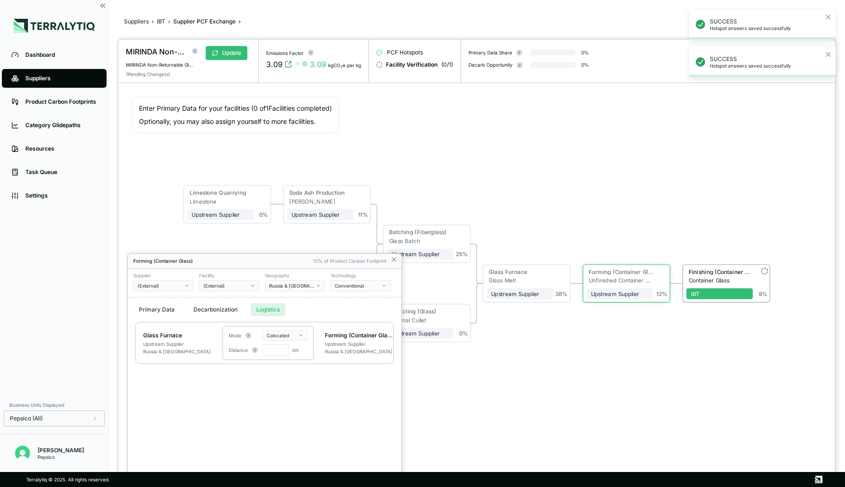
click at [259, 308] on button "Logistics" at bounding box center [268, 309] width 35 height 13
click at [160, 25] on div at bounding box center [422, 243] width 845 height 487
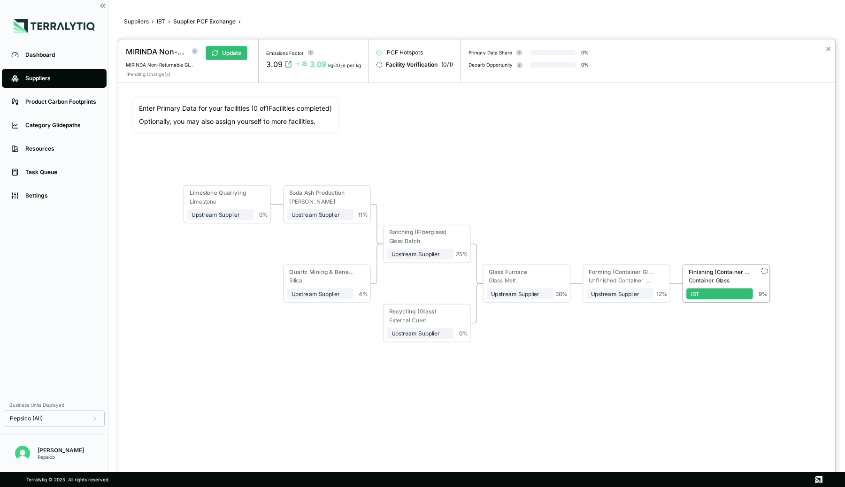
click at [161, 22] on div at bounding box center [422, 243] width 845 height 487
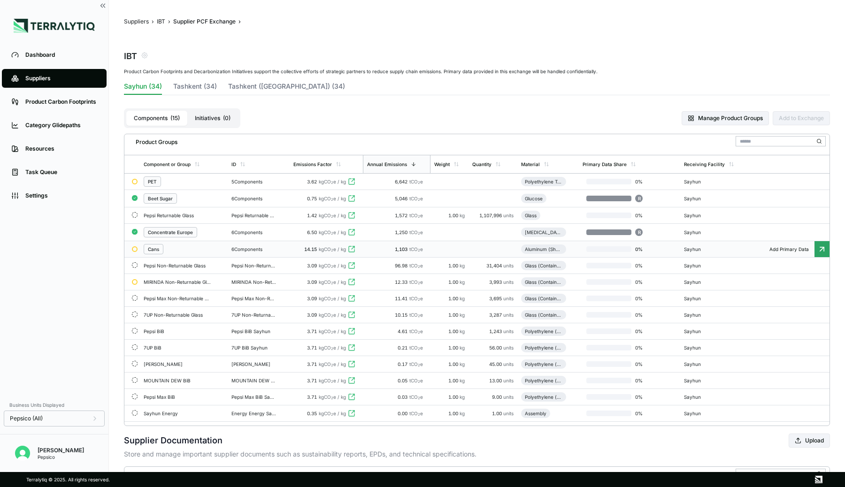
click at [202, 250] on div "Cans" at bounding box center [184, 249] width 81 height 10
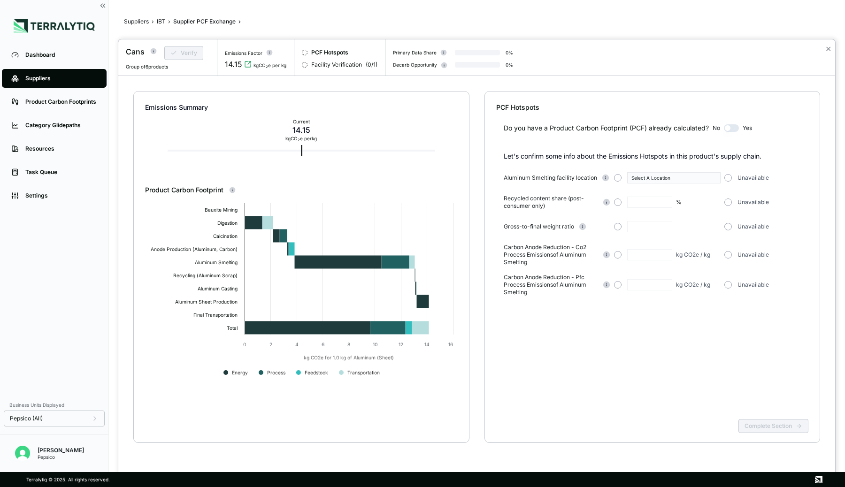
click at [159, 19] on div at bounding box center [422, 243] width 845 height 487
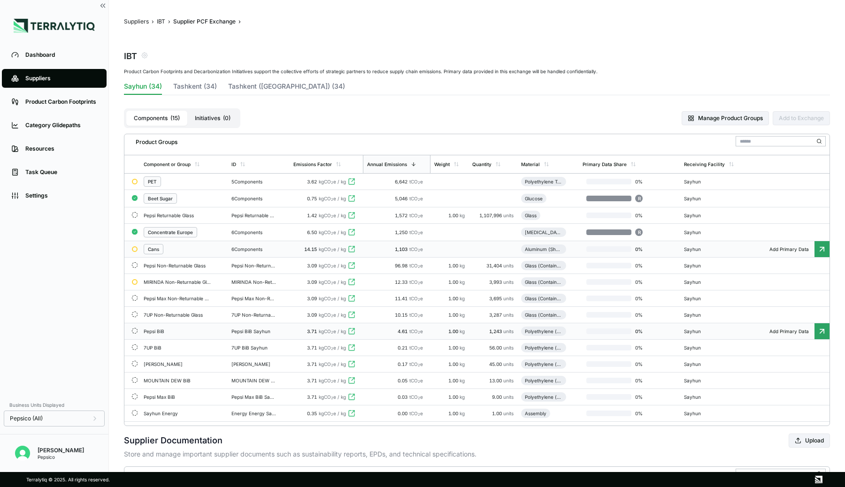
click at [196, 334] on div "Pepsi BiB" at bounding box center [178, 332] width 68 height 6
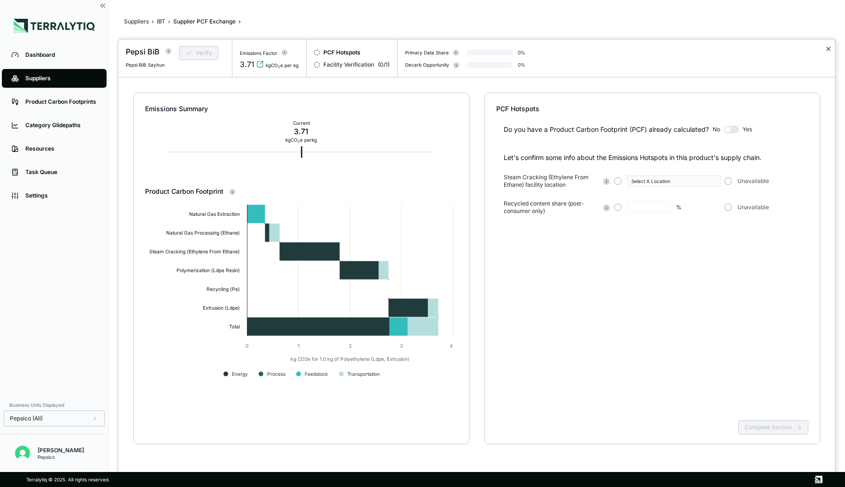
click at [827, 50] on button "✕" at bounding box center [828, 48] width 6 height 11
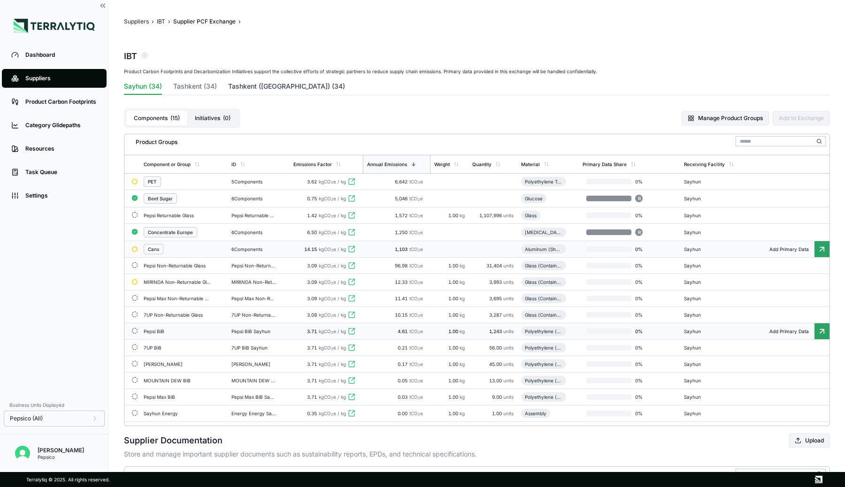
click at [246, 85] on button "Tashkent ([GEOGRAPHIC_DATA]) (34)" at bounding box center [286, 88] width 117 height 13
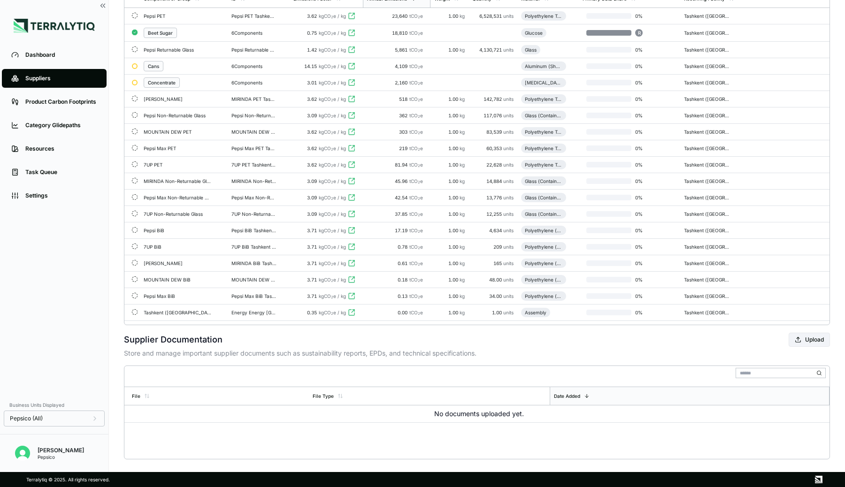
scroll to position [178, 0]
